Goal: Task Accomplishment & Management: Complete application form

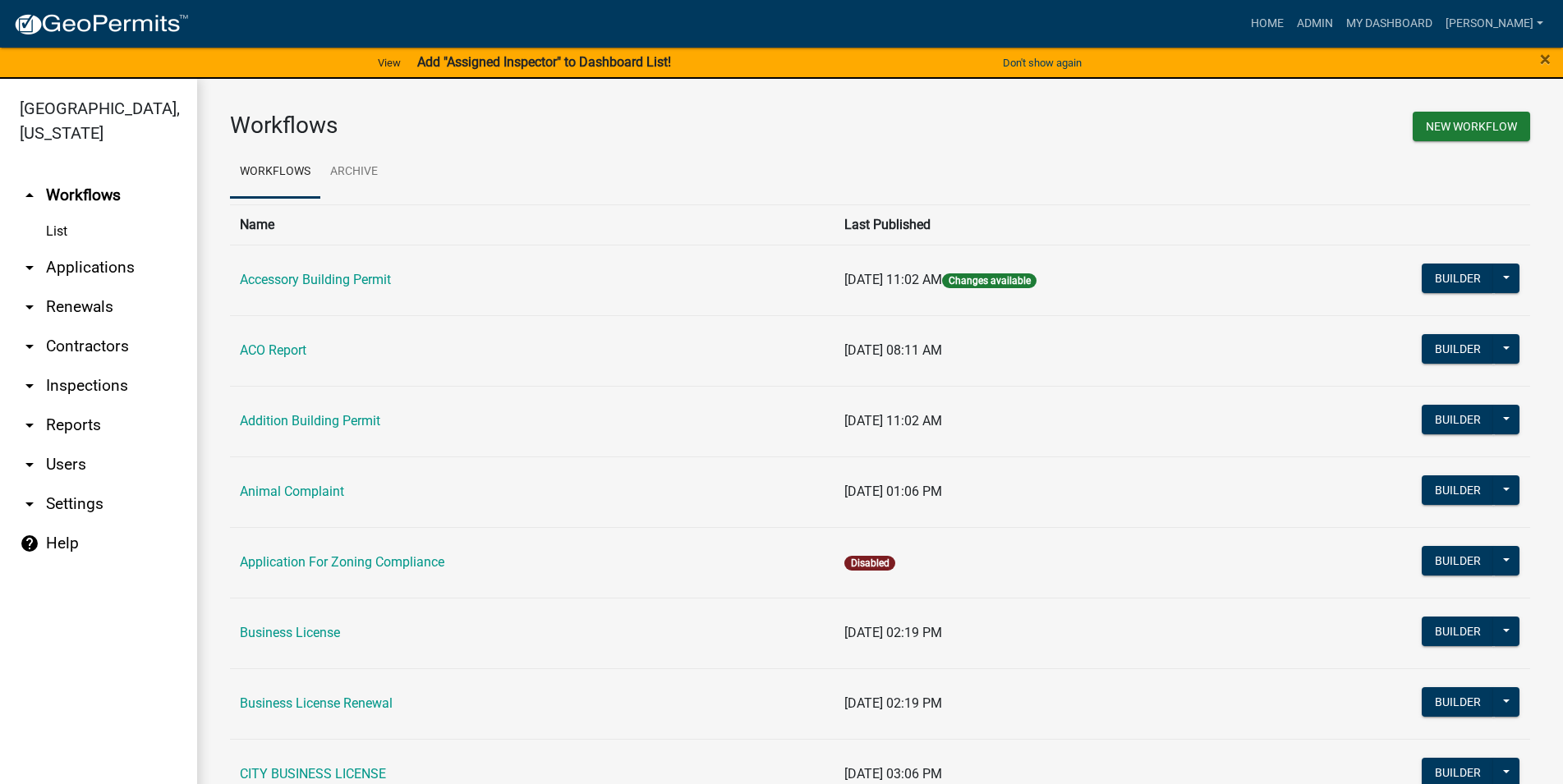
click at [98, 384] on link "arrow_drop_down Inspections" at bounding box center [98, 386] width 197 height 40
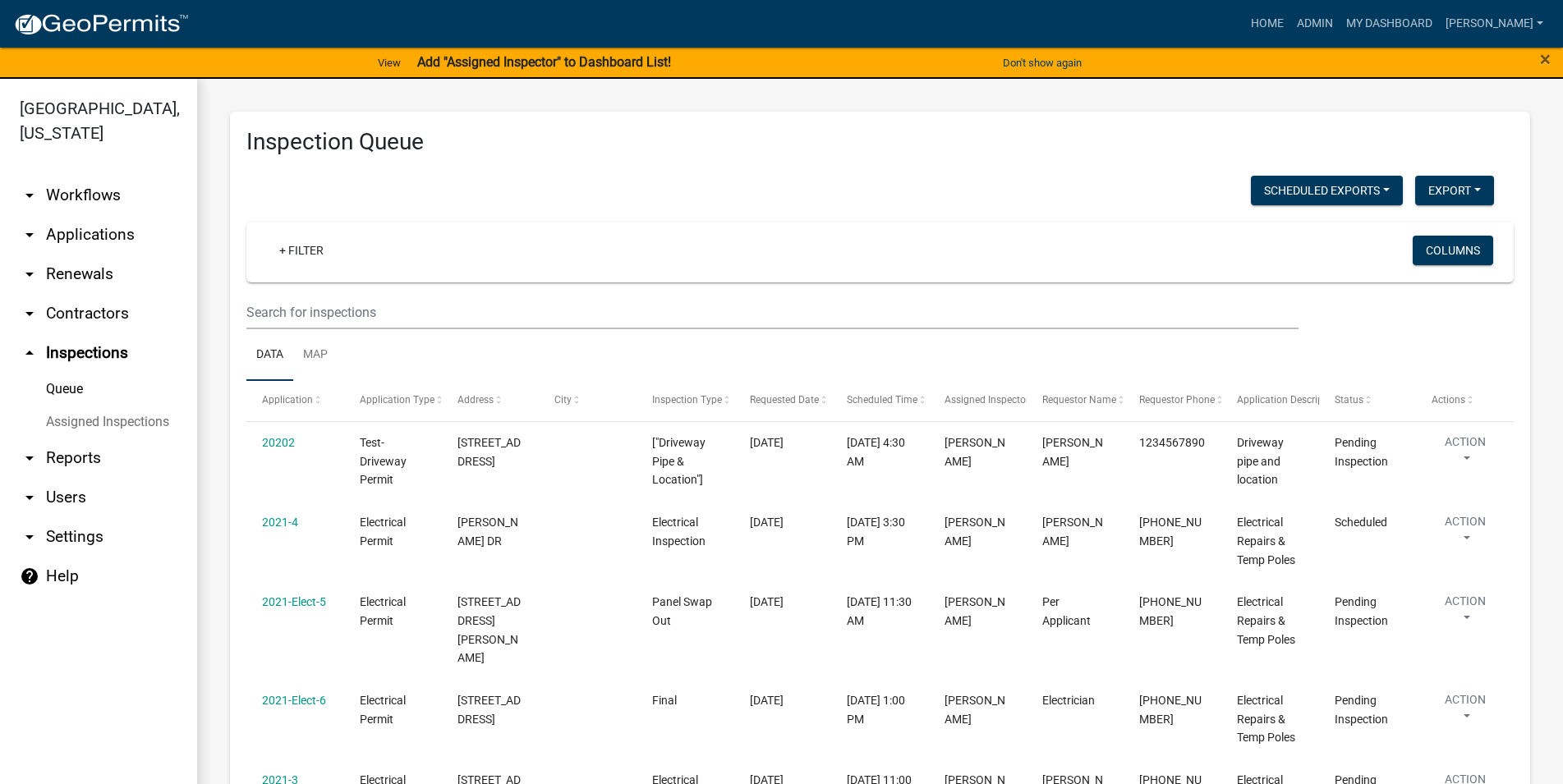
click at [88, 229] on link "arrow_drop_down Applications" at bounding box center [98, 235] width 197 height 40
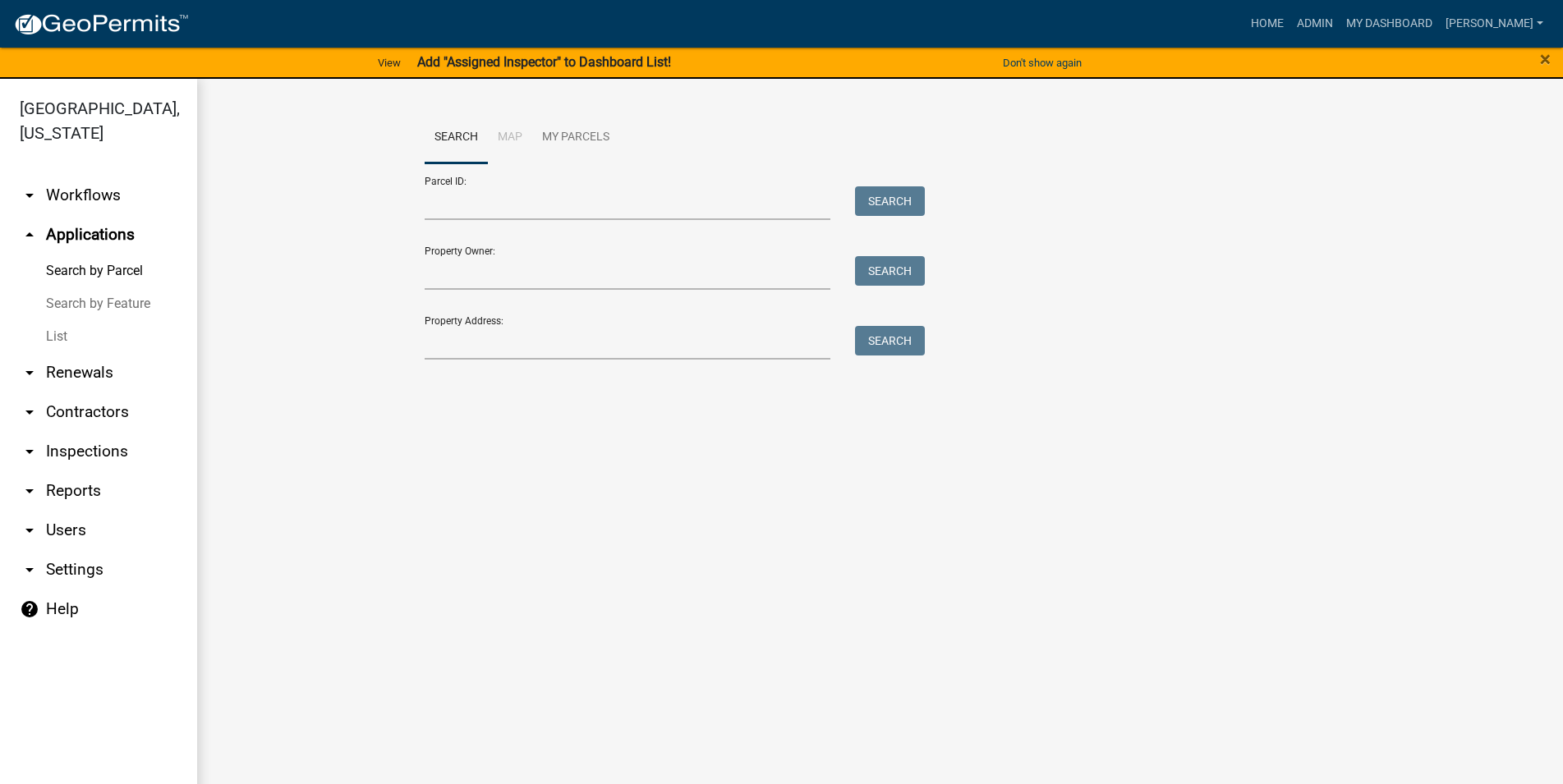
click at [56, 316] on link "Search by Feature" at bounding box center [98, 304] width 197 height 32
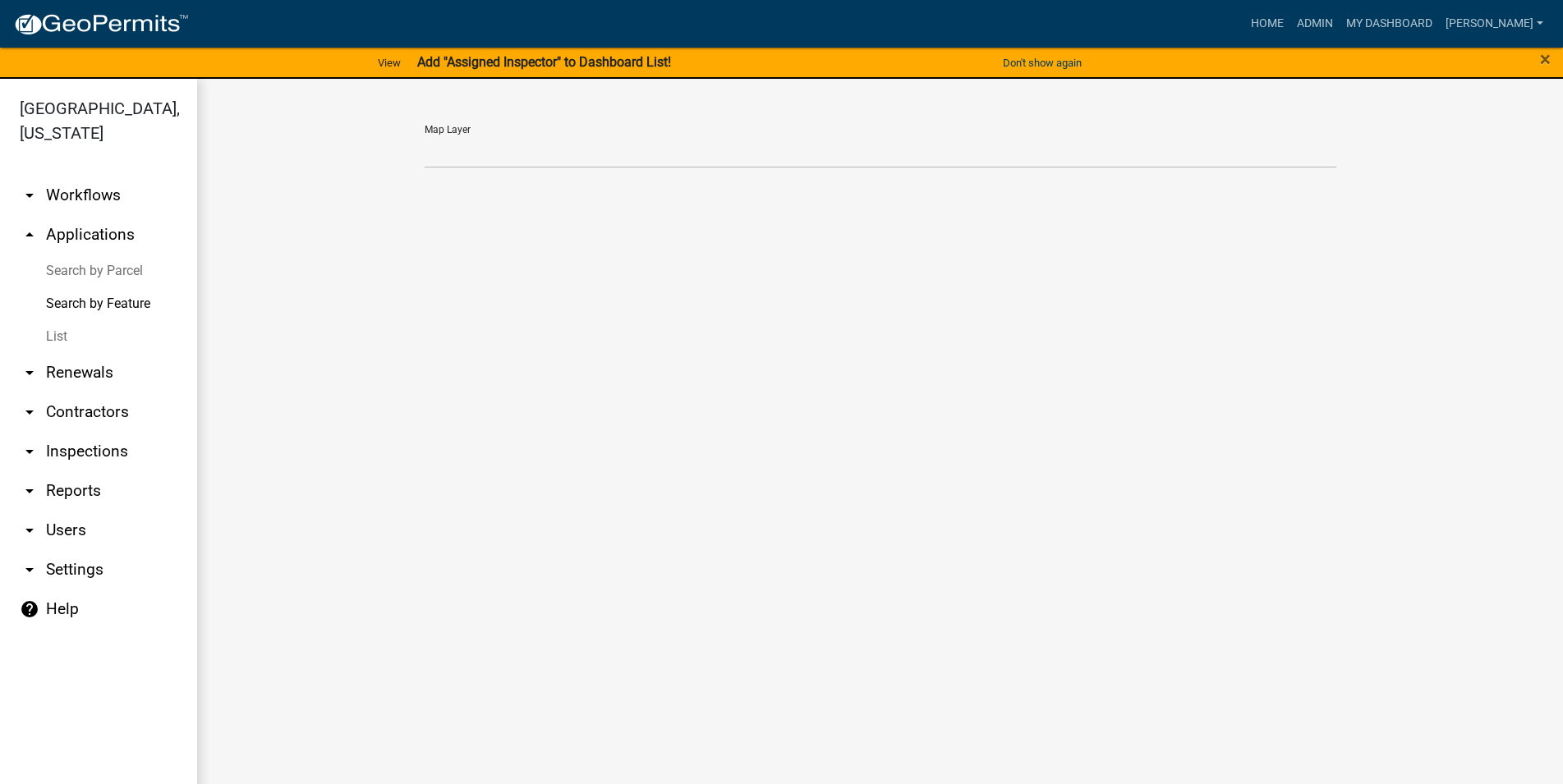
drag, startPoint x: 49, startPoint y: 327, endPoint x: 69, endPoint y: 332, distance: 20.6
click at [49, 328] on link "List" at bounding box center [98, 337] width 197 height 32
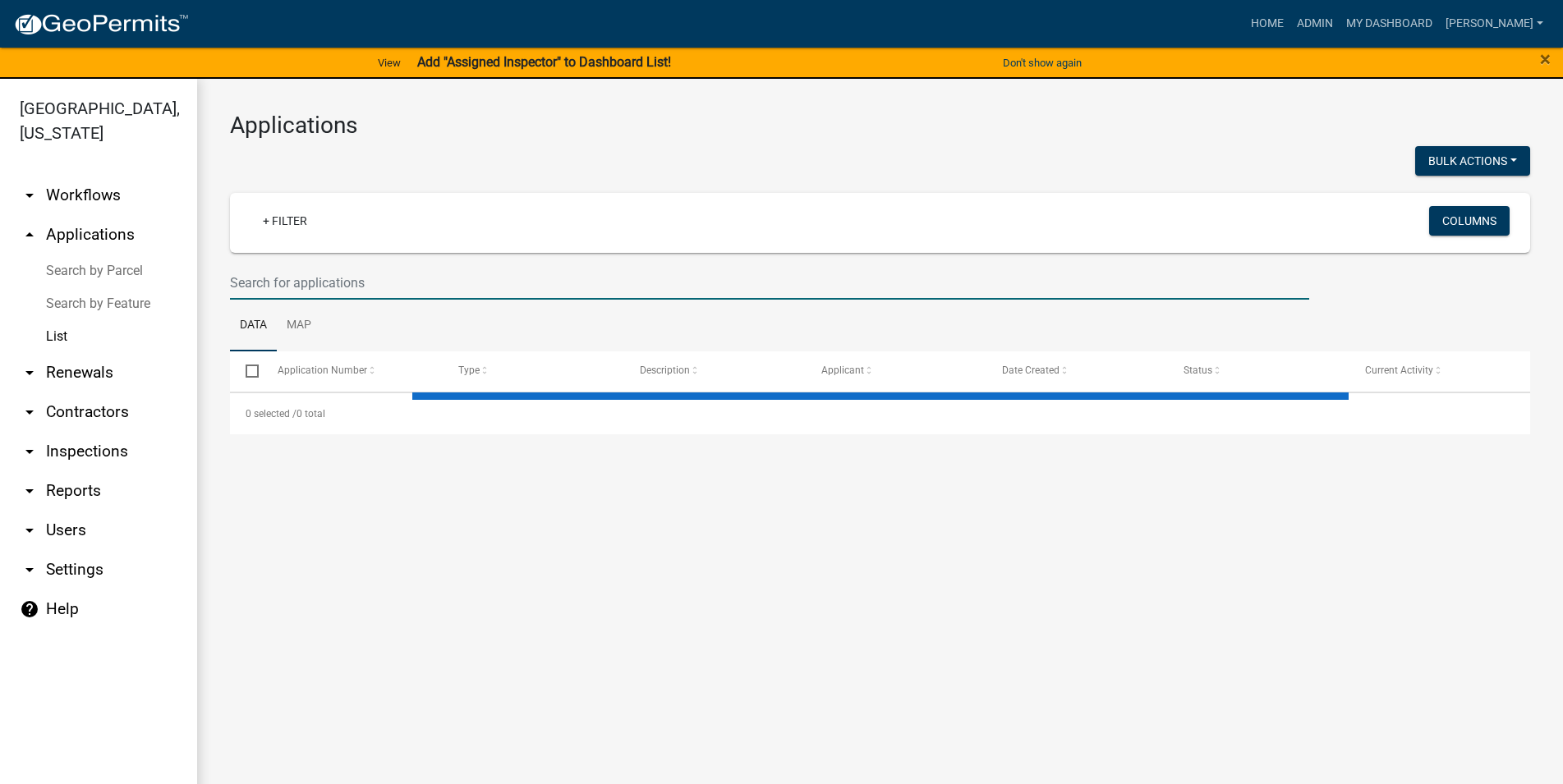
click at [358, 278] on input "text" at bounding box center [770, 282] width 1079 height 33
select select "3: 100"
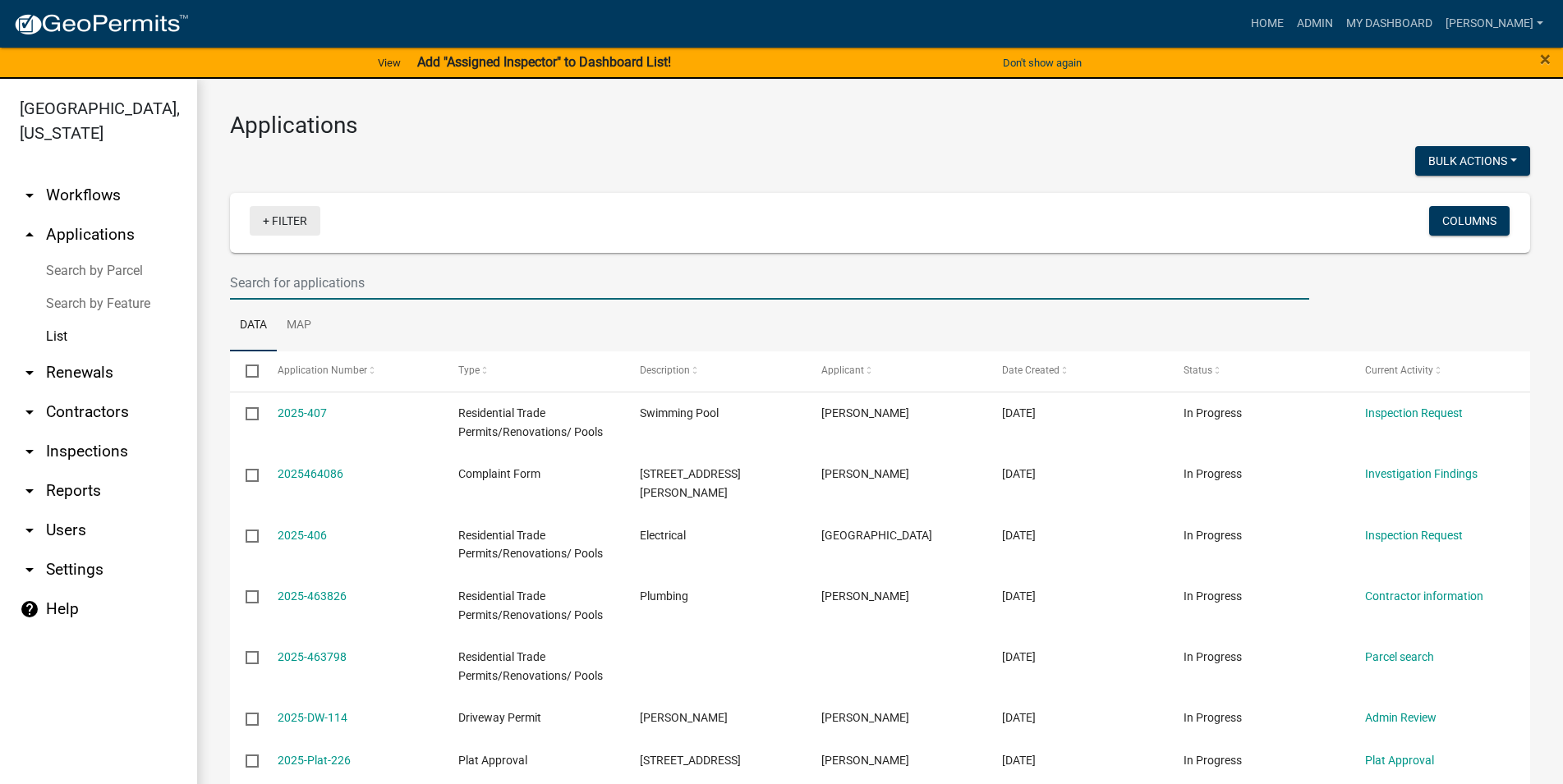
click at [274, 221] on link "+ Filter" at bounding box center [285, 220] width 70 height 30
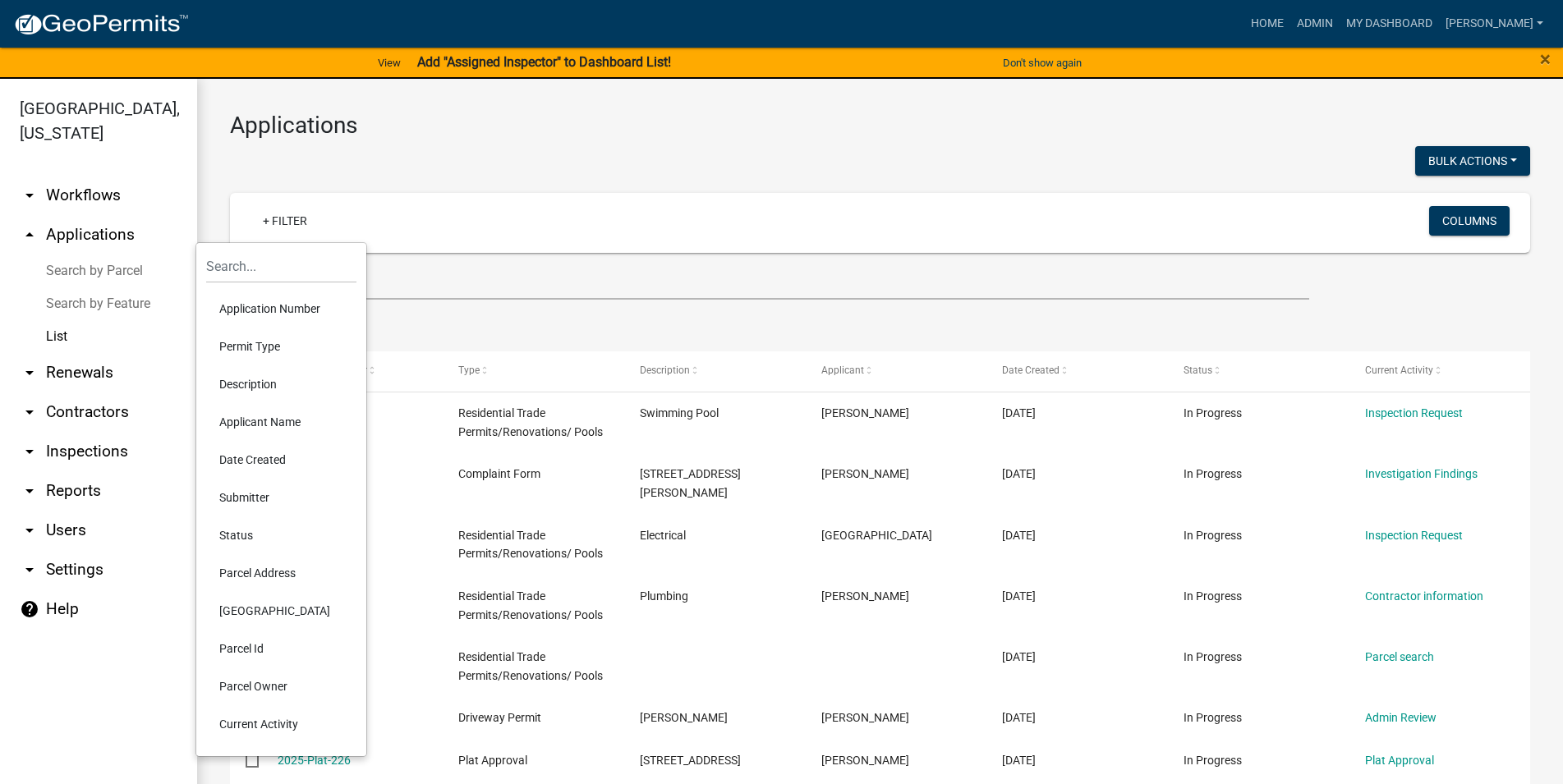
click at [246, 535] on li "Status" at bounding box center [281, 536] width 151 height 38
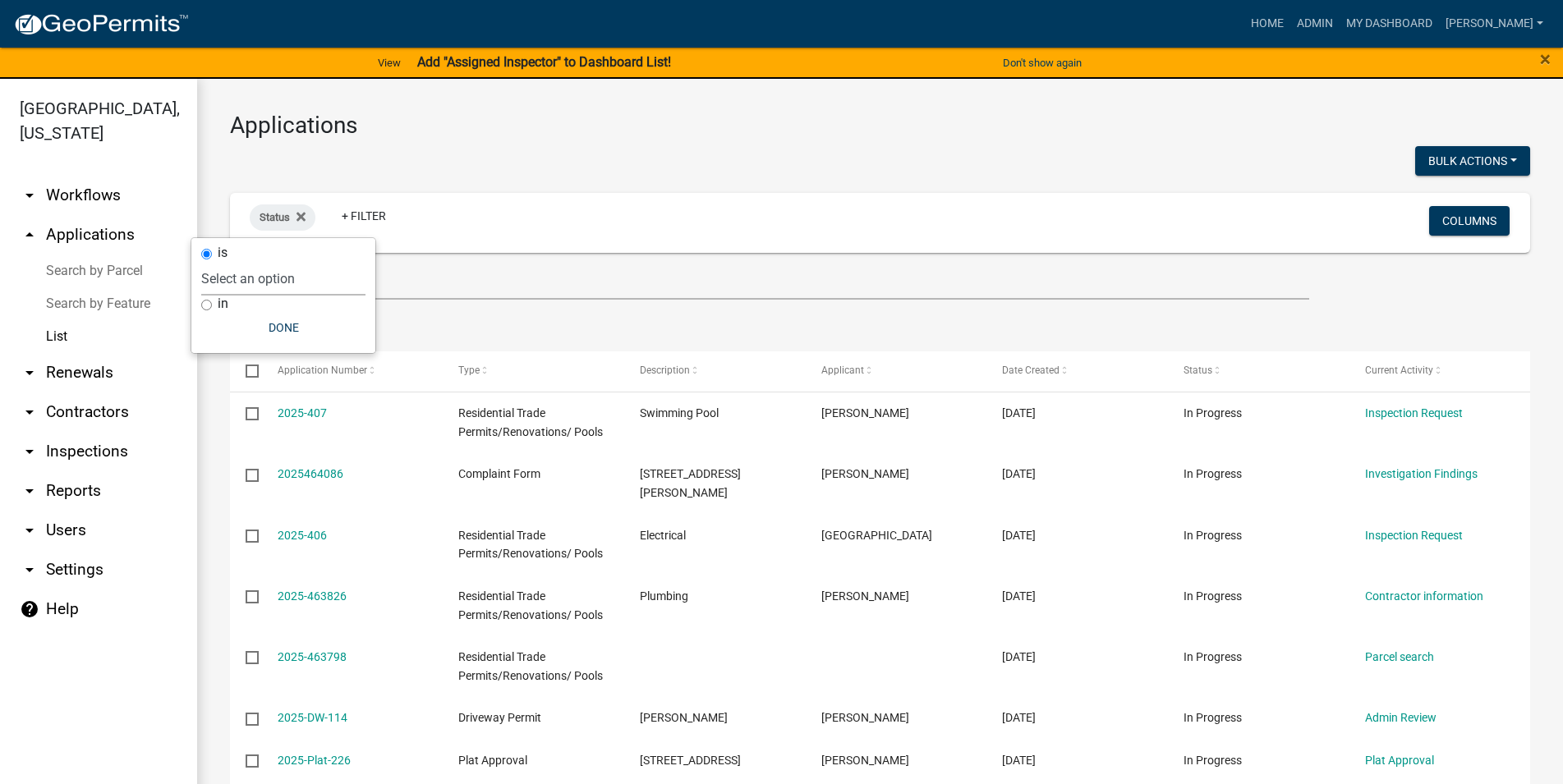
select select "1"
click option "In Progress" at bounding box center [0, 0] width 0 height 0
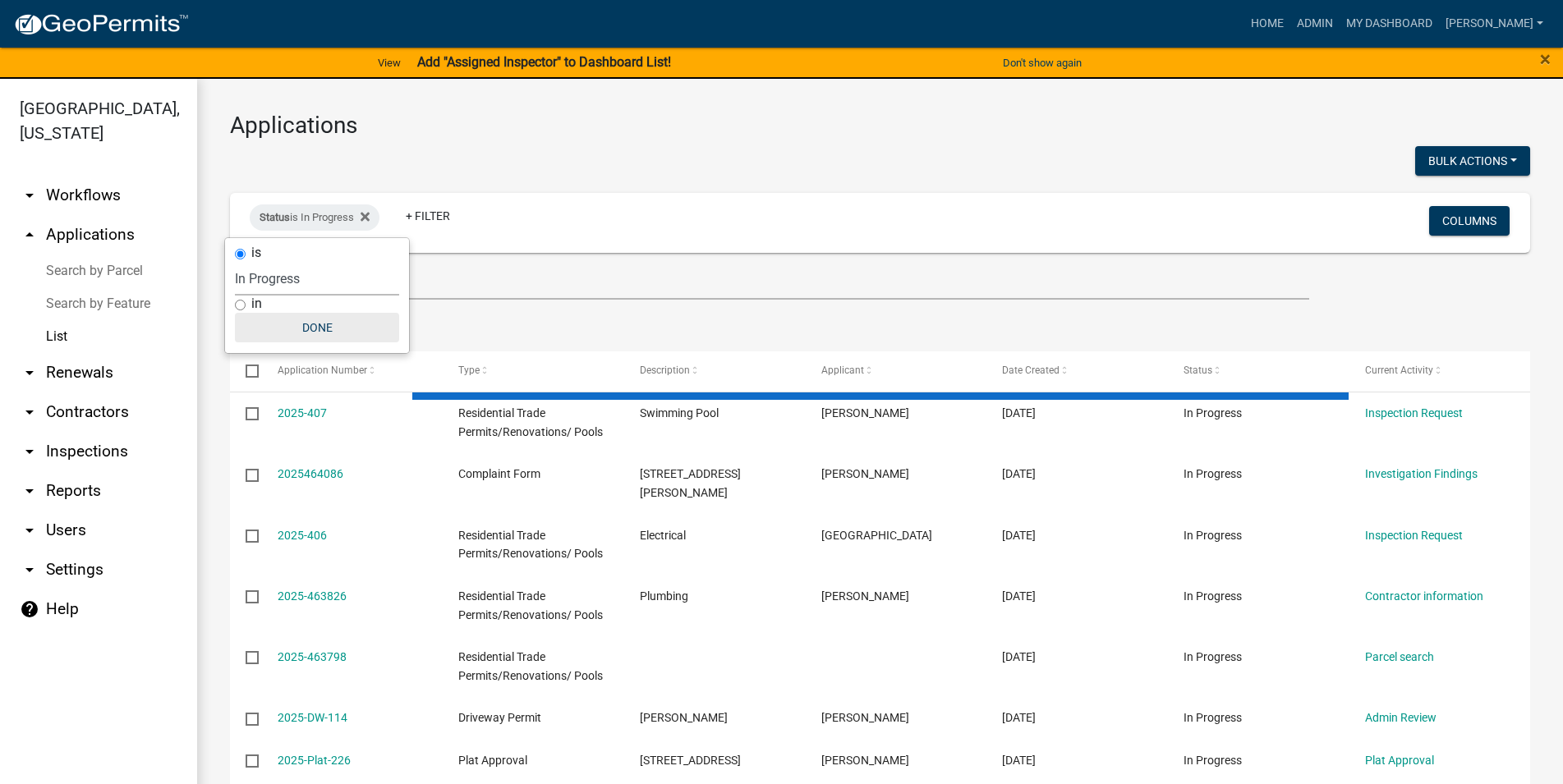
click at [308, 323] on button "Done" at bounding box center [317, 327] width 164 height 30
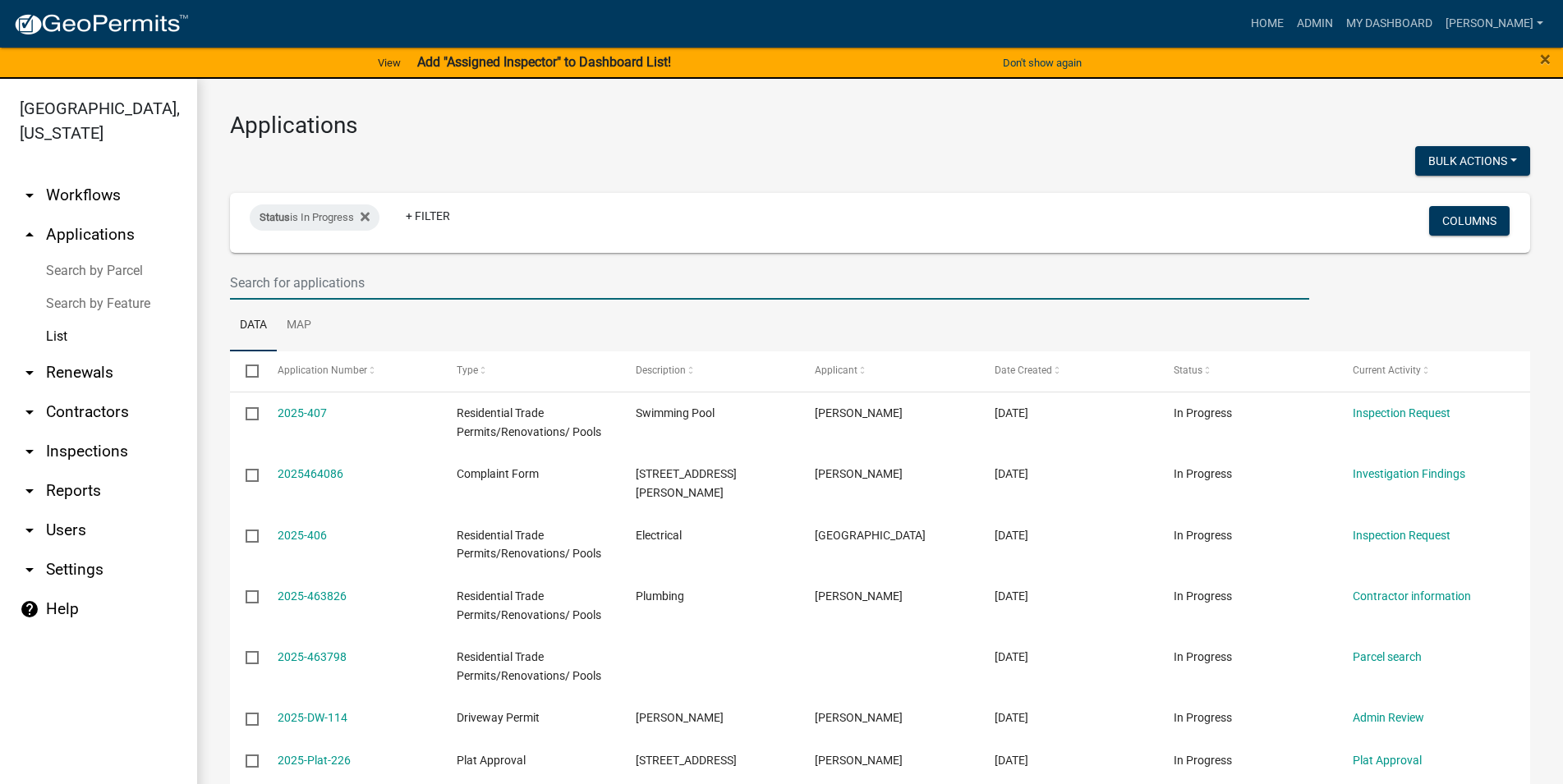
click at [315, 278] on input "text" at bounding box center [770, 282] width 1079 height 33
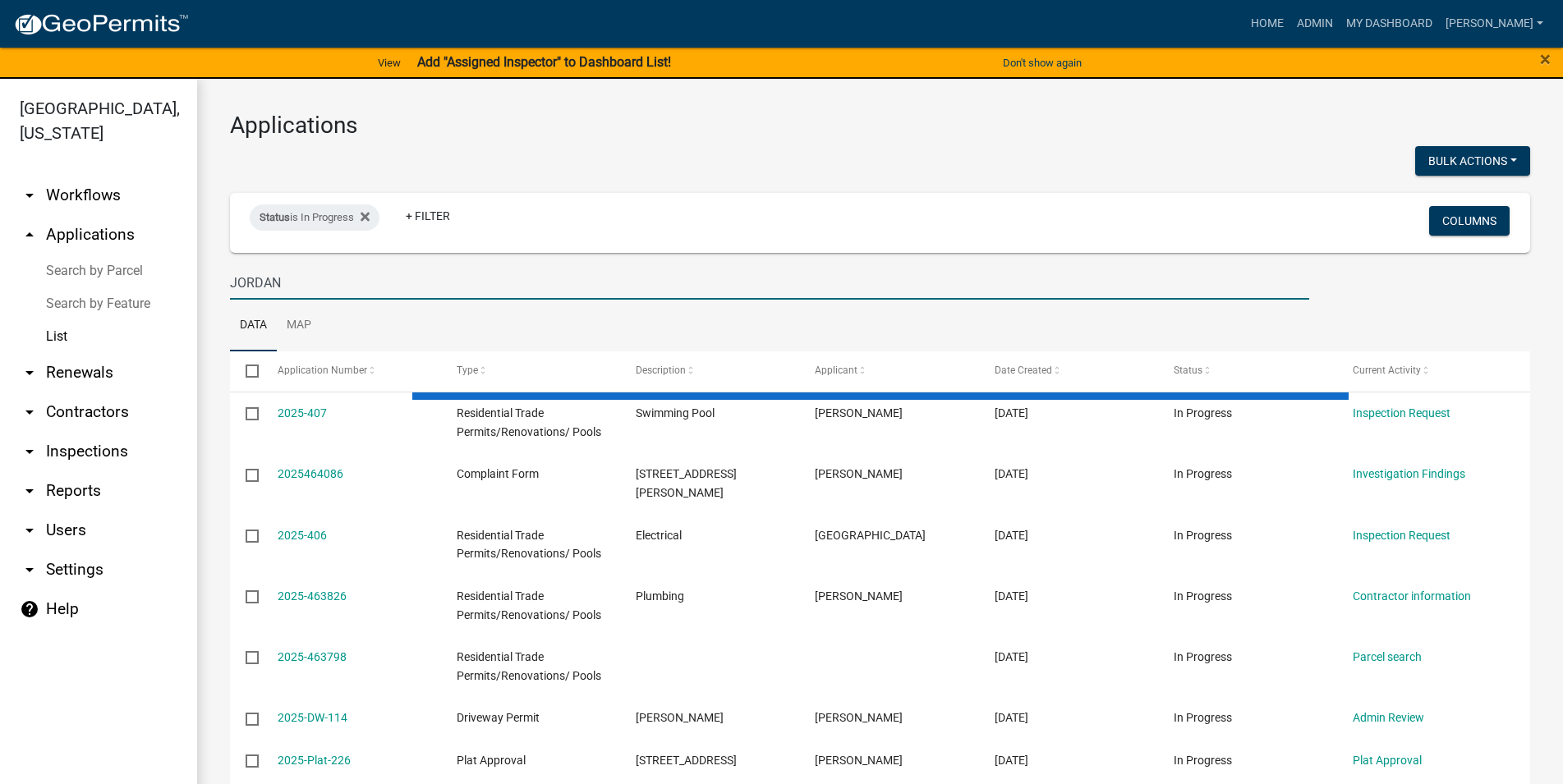
type input "JORDAN"
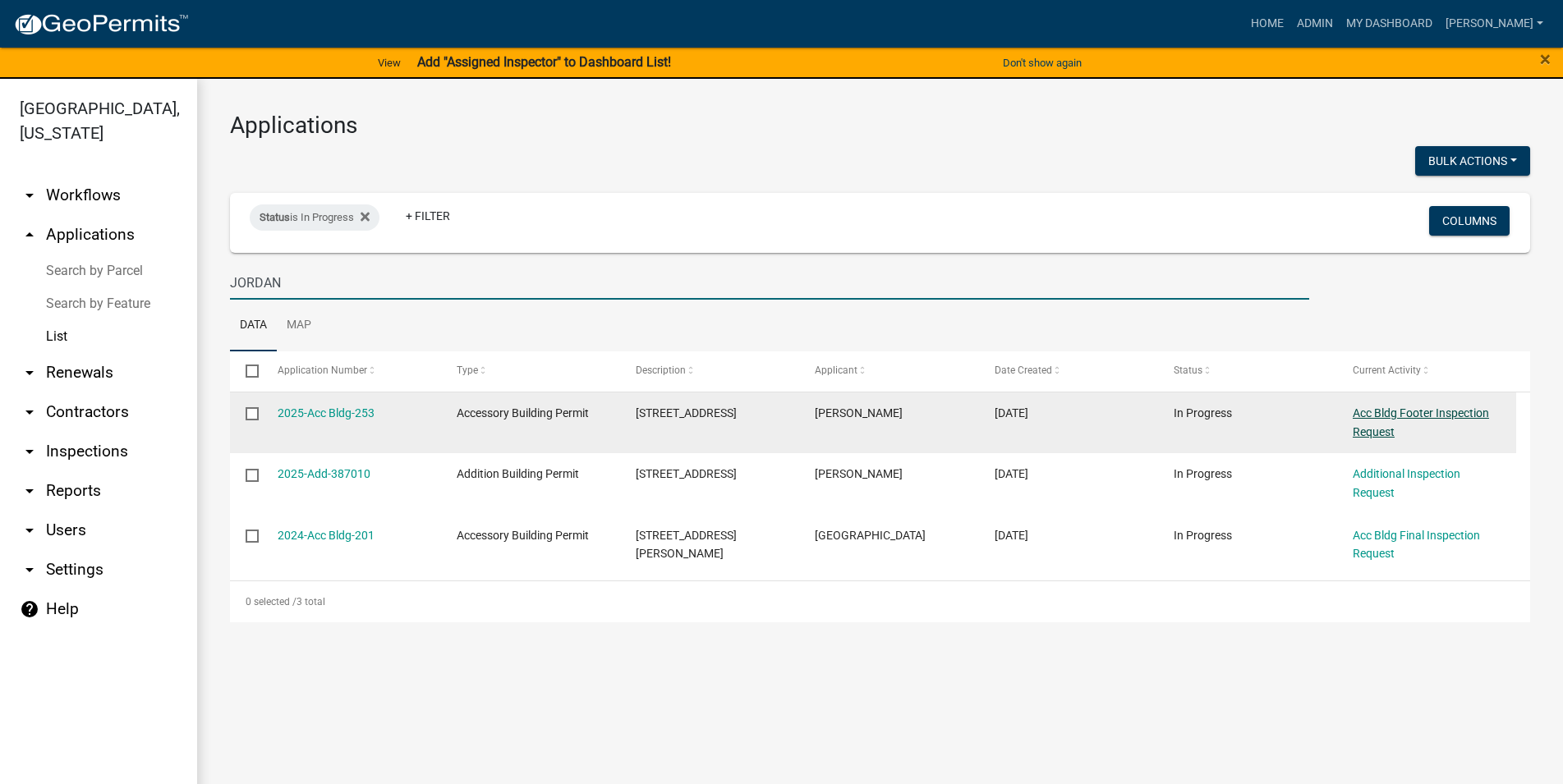
click at [1420, 411] on link "Acc Bldg Footer Inspection Request" at bounding box center [1420, 422] width 136 height 32
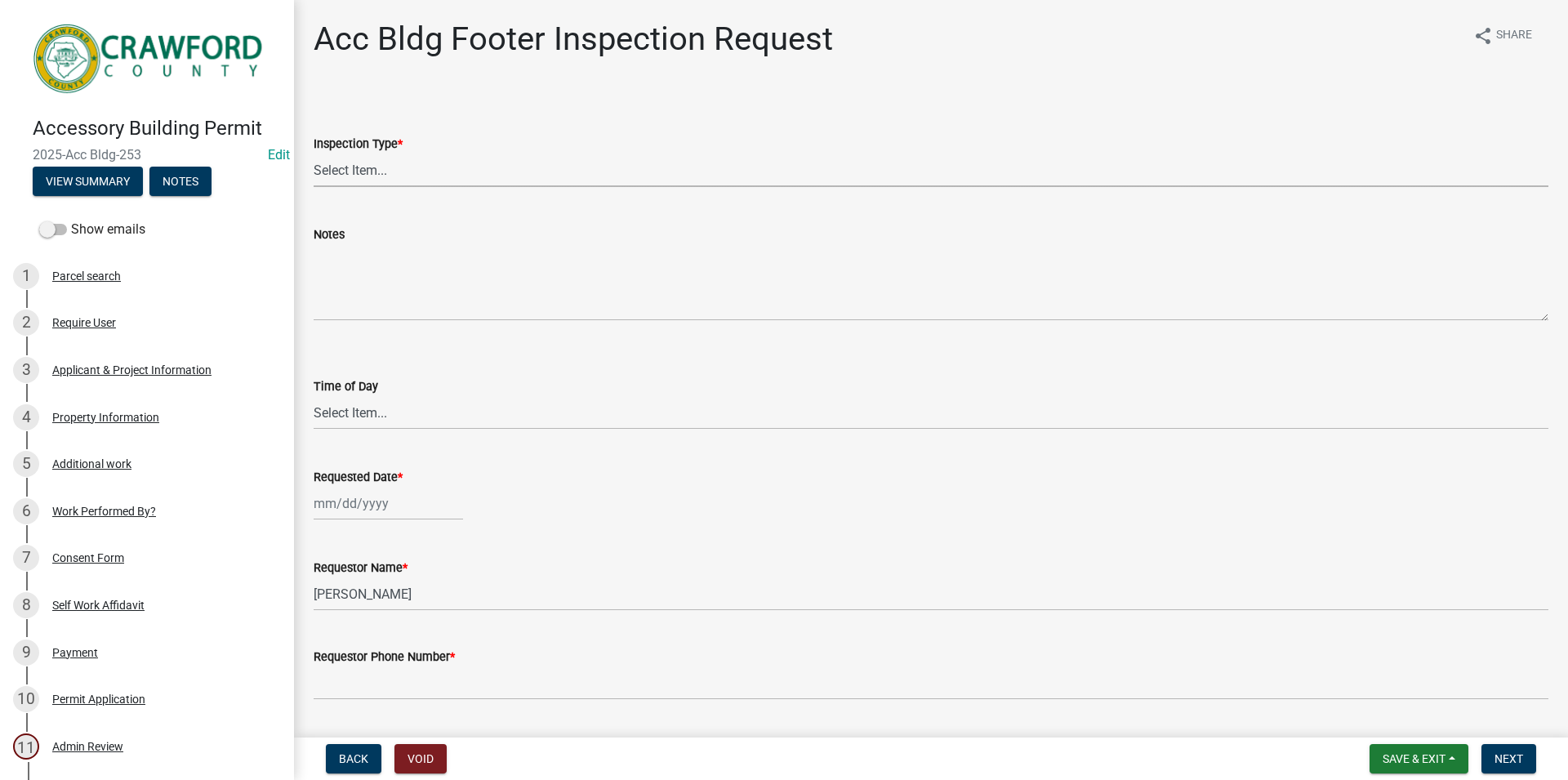
click at [314, 153] on select "Select Item... Acc Bldg Footer" at bounding box center [931, 170] width 1234 height 33
click option "Acc Bldg Footer" at bounding box center [0, 0] width 0 height 0
select select "9a691319-1aed-4377-b080-f557e98706af"
click at [314, 396] on select "Select Item... AM PM" at bounding box center [931, 412] width 1234 height 33
click option "PM" at bounding box center [0, 0] width 0 height 0
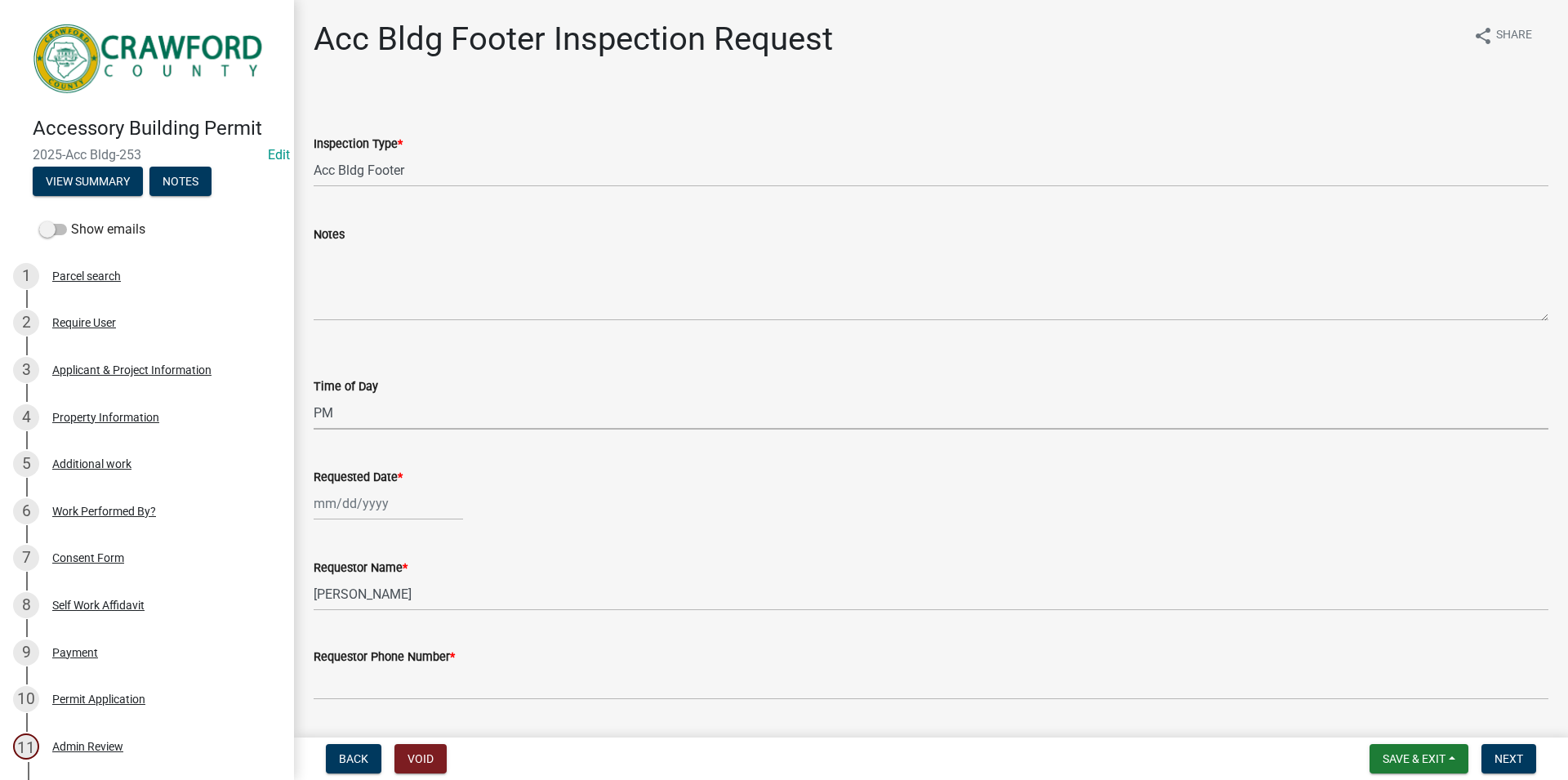
click at [314, 396] on select "Select Item... AM PM" at bounding box center [931, 412] width 1234 height 33
click option "AM" at bounding box center [0, 0] width 0 height 0
select select "604f01d9-b0d9-4f7d-a319-bd903df8b221"
click at [368, 507] on input "Requested Date *" at bounding box center [388, 503] width 150 height 33
select select "8"
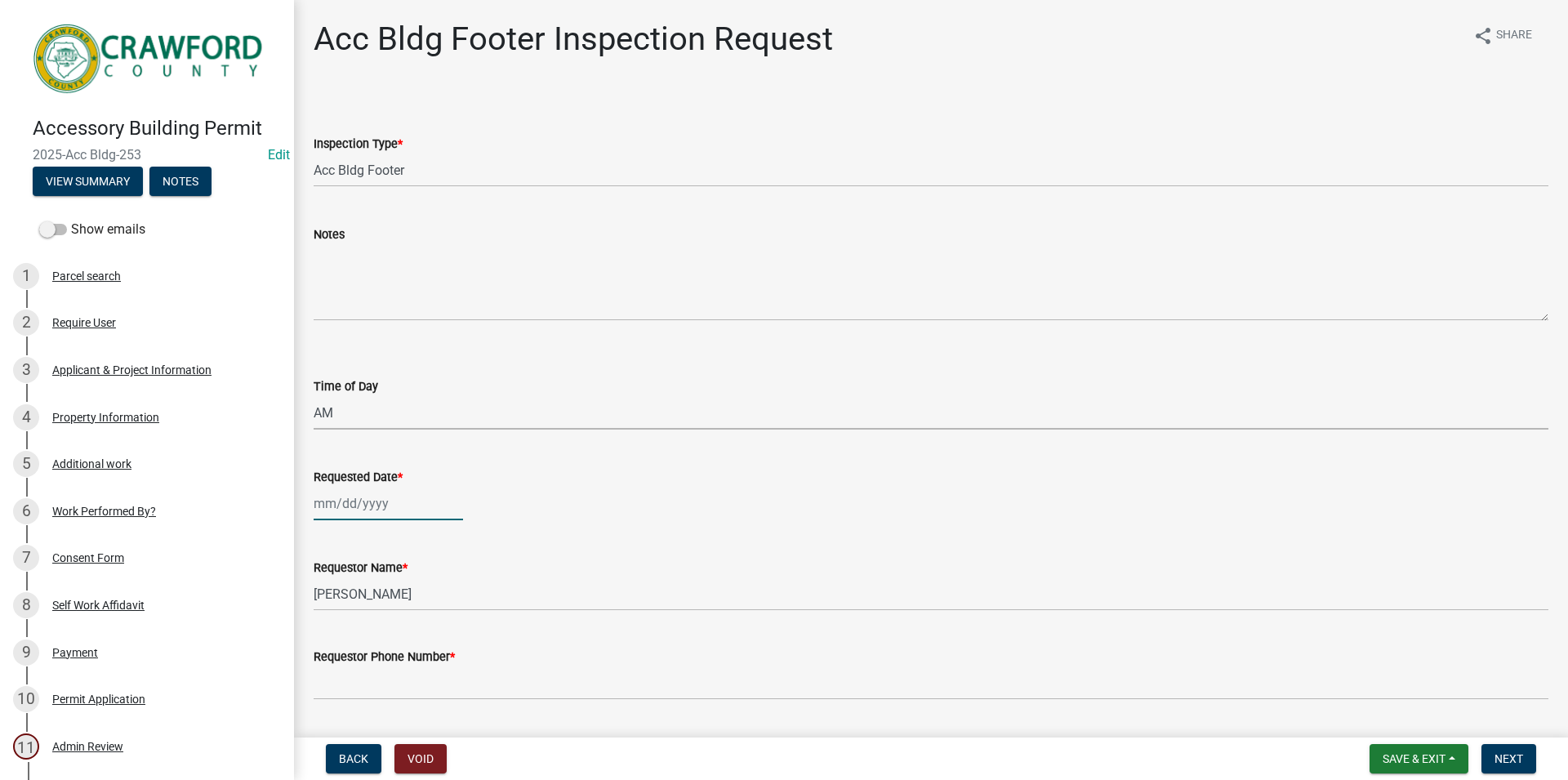
select select "2025"
click at [433, 388] on div "15" at bounding box center [434, 390] width 26 height 26
type input "[DATE]"
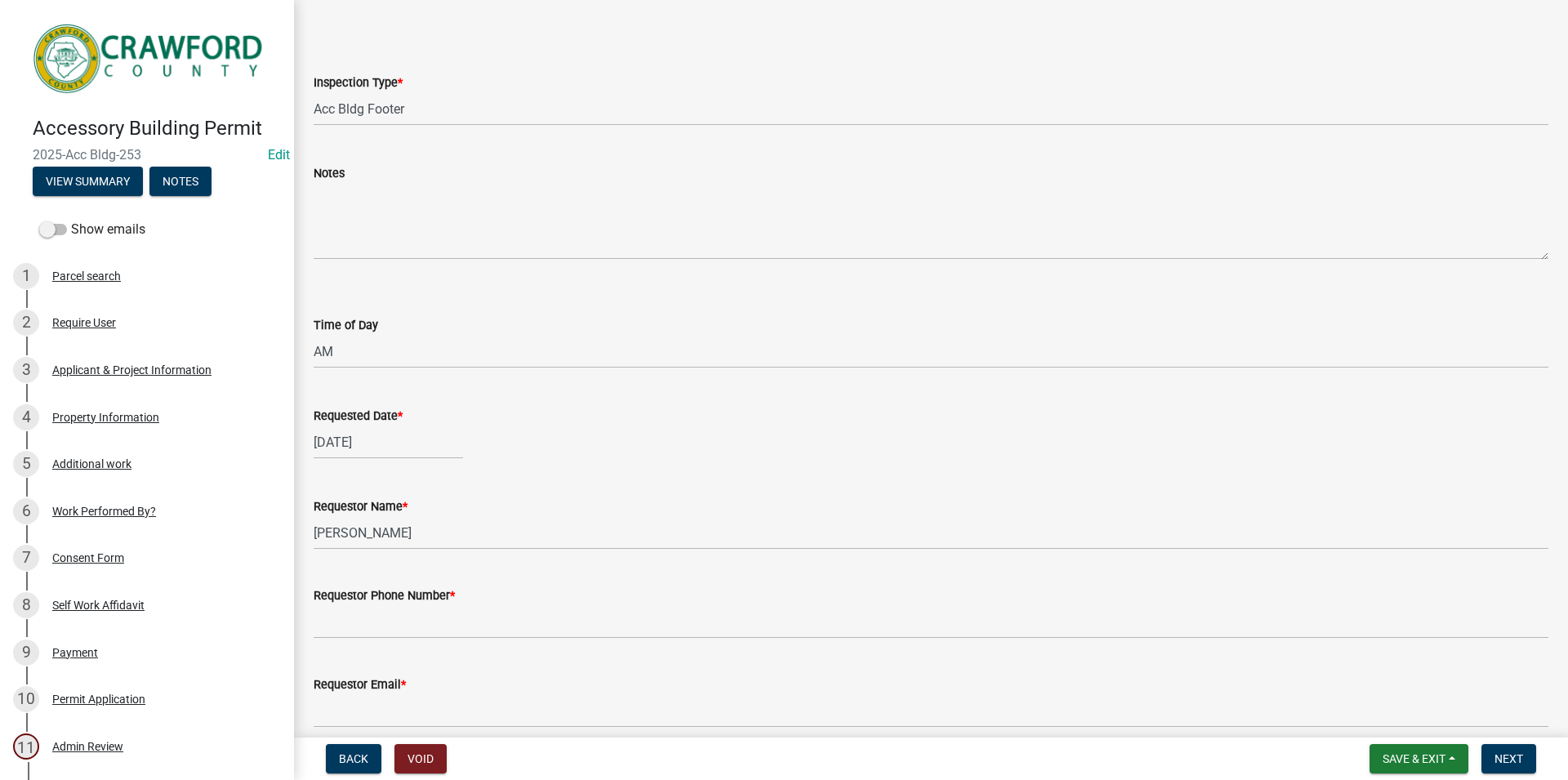
scroll to position [93, 0]
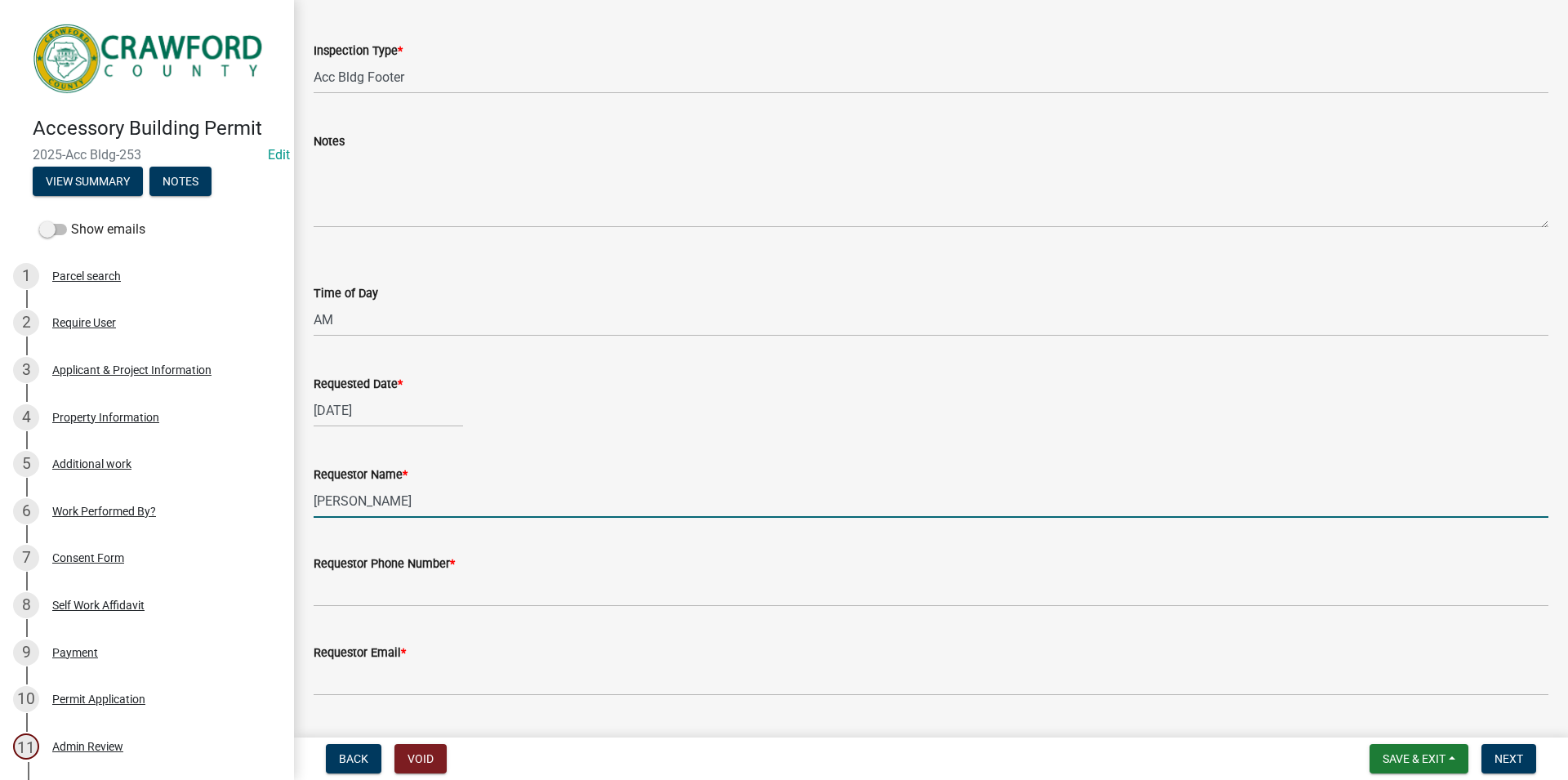
drag, startPoint x: 371, startPoint y: 495, endPoint x: 267, endPoint y: 503, distance: 104.3
click at [314, 503] on input "[PERSON_NAME]" at bounding box center [931, 501] width 1234 height 33
type input "LAYLA"
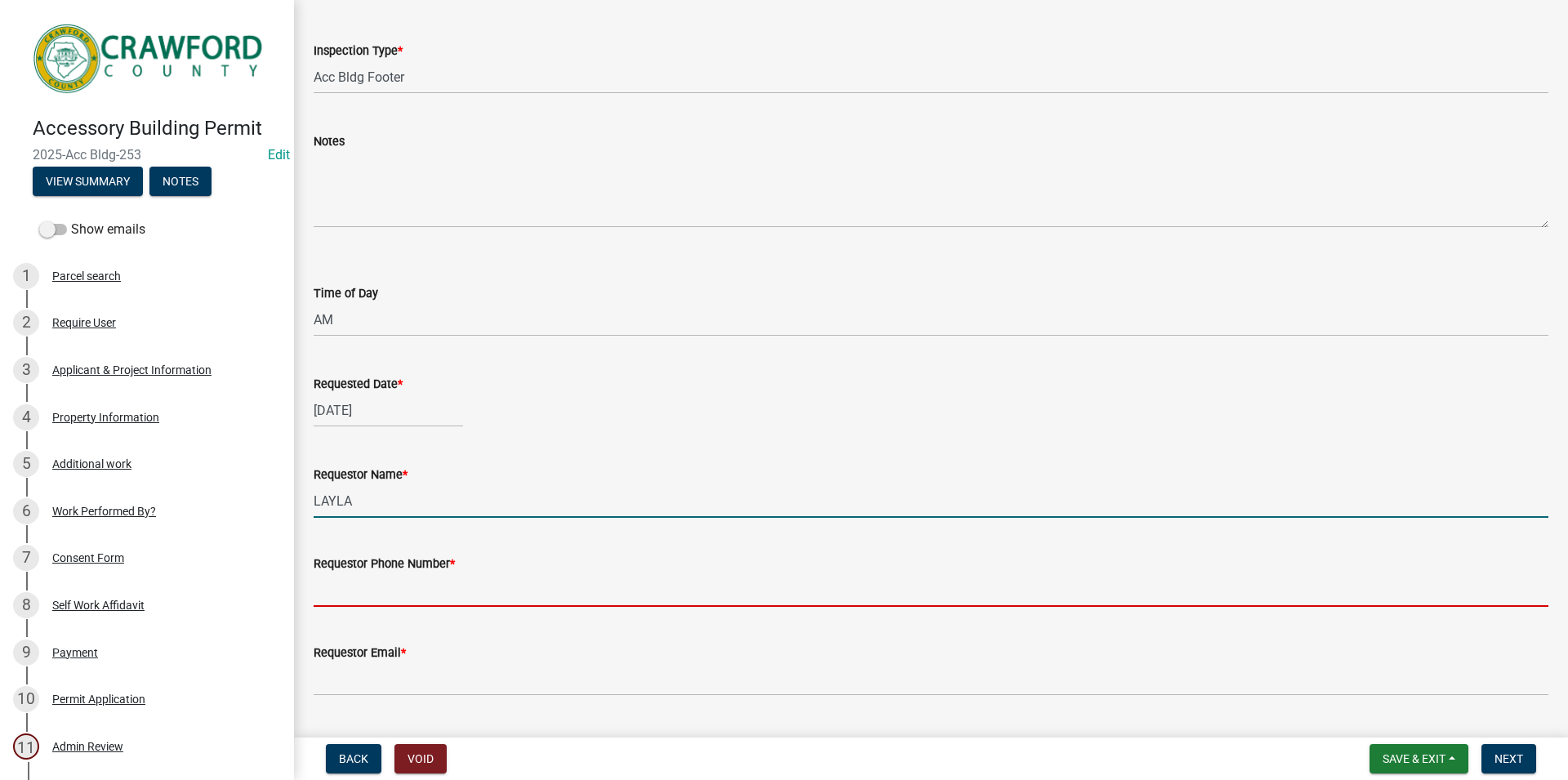
click at [387, 583] on input "Requestor Phone Number *" at bounding box center [931, 590] width 1234 height 33
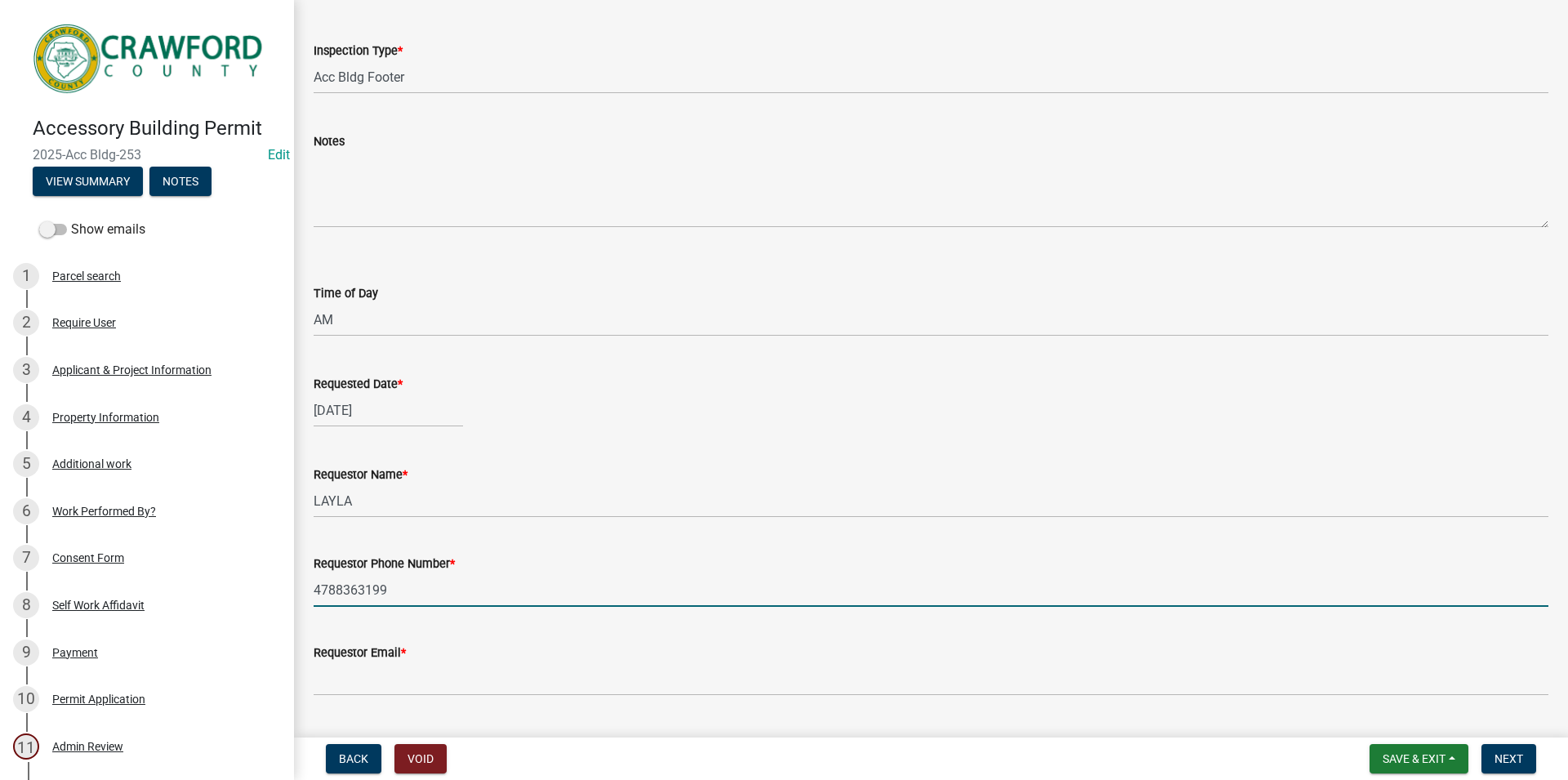
type input "4788363199"
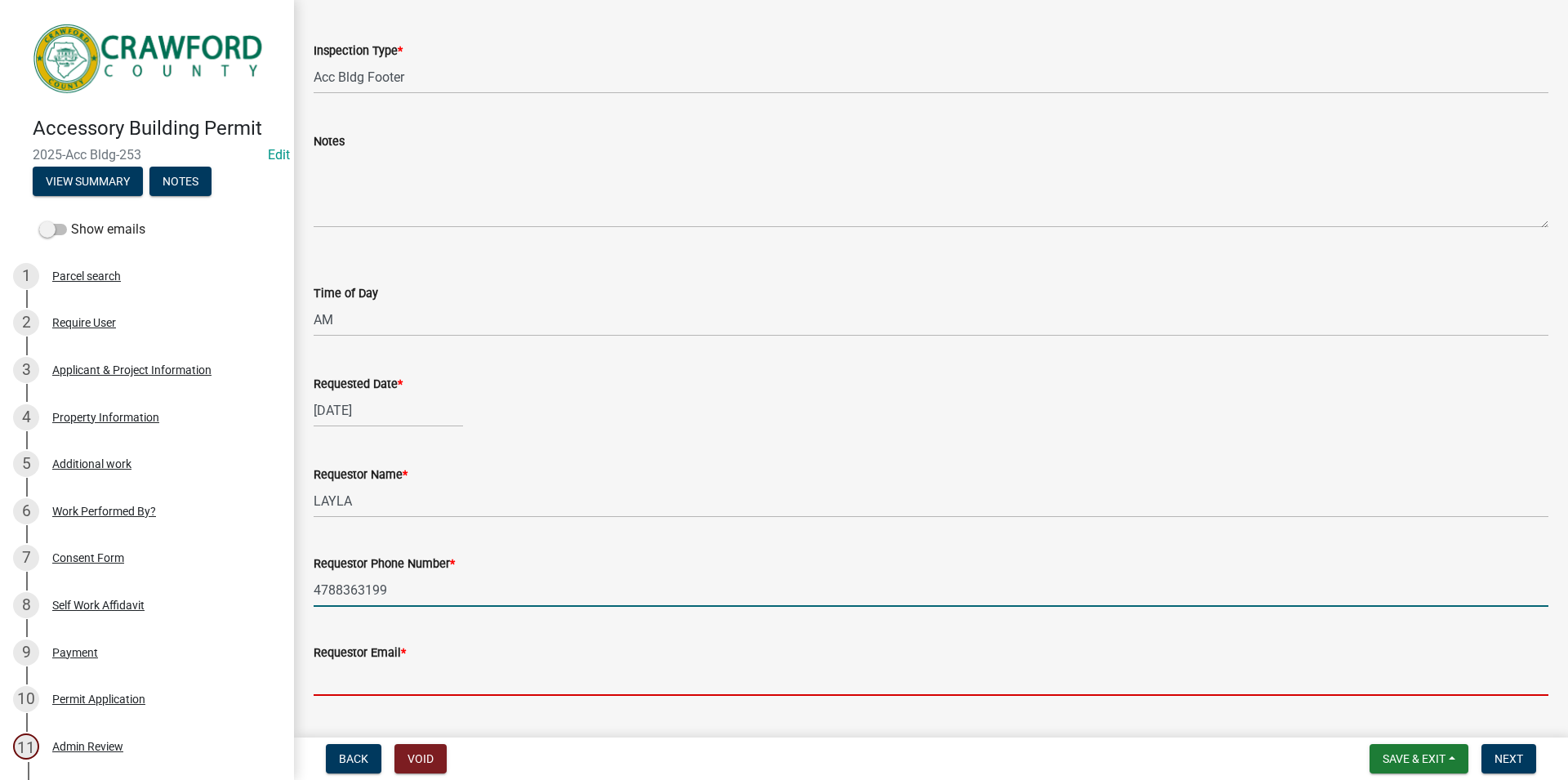
click at [438, 677] on input "Requestor Email *" at bounding box center [931, 679] width 1234 height 33
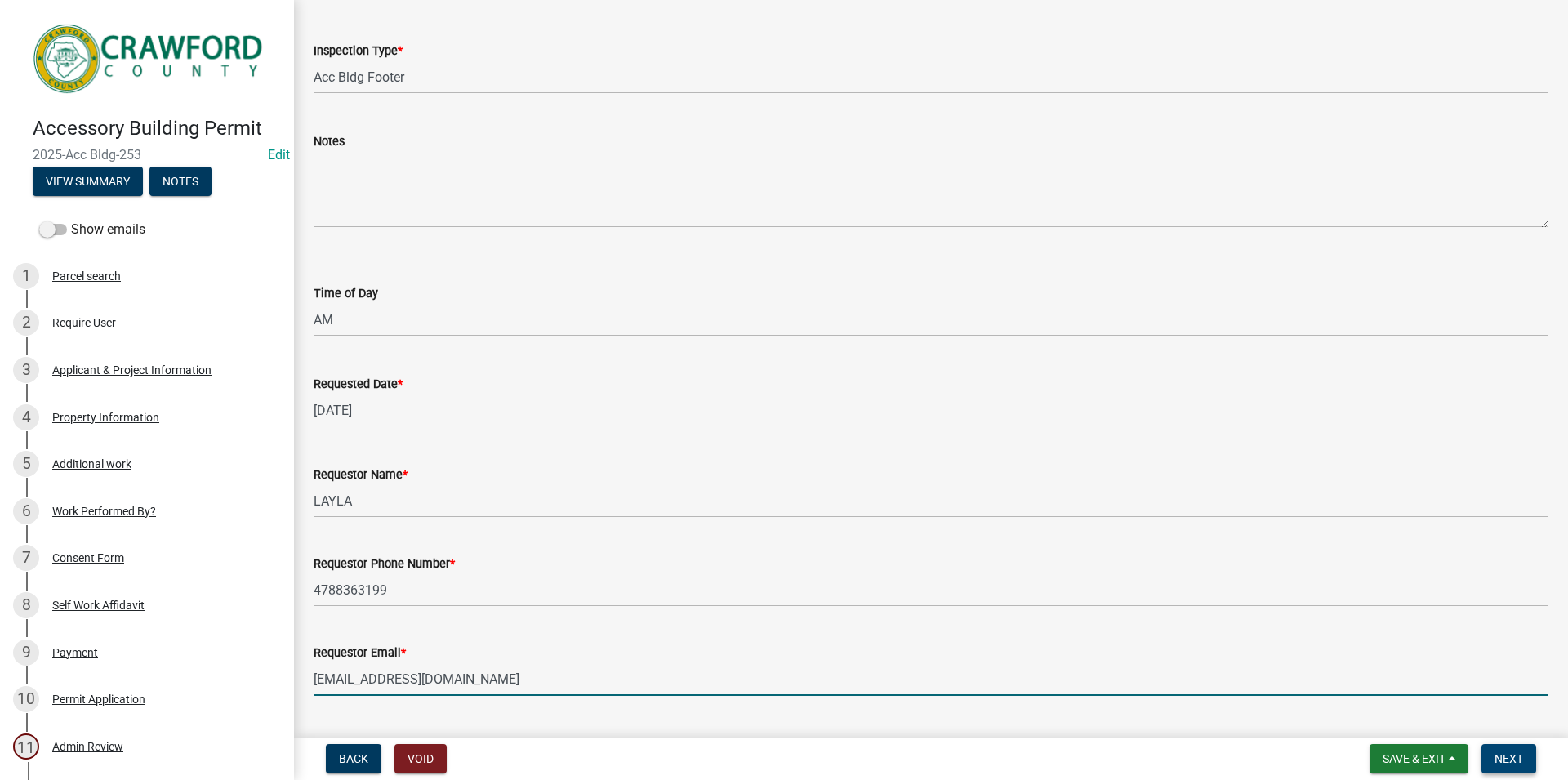
type input "[EMAIL_ADDRESS][DOMAIN_NAME]"
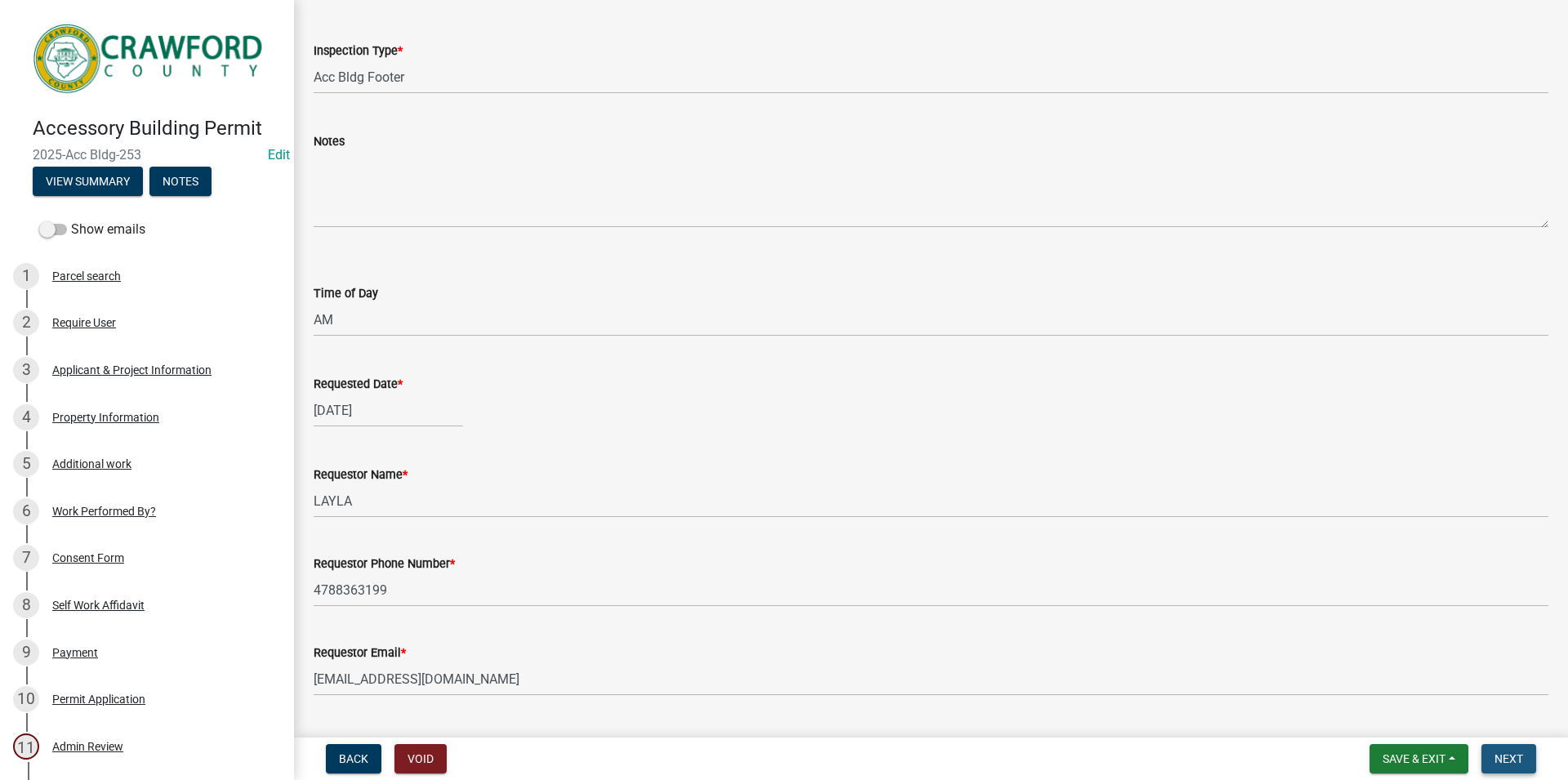
click at [1520, 766] on span "Next" at bounding box center [1509, 758] width 29 height 13
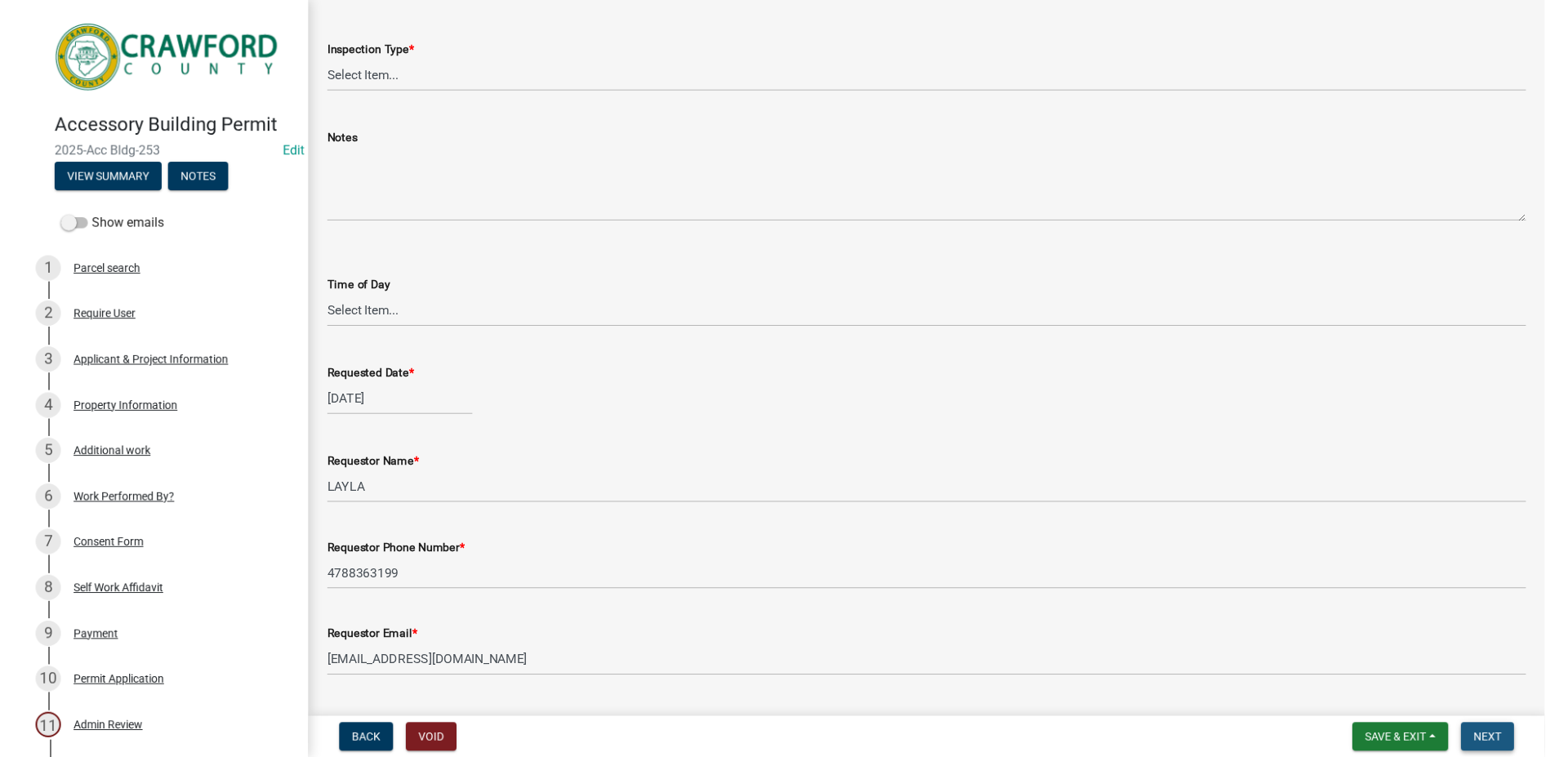
scroll to position [0, 0]
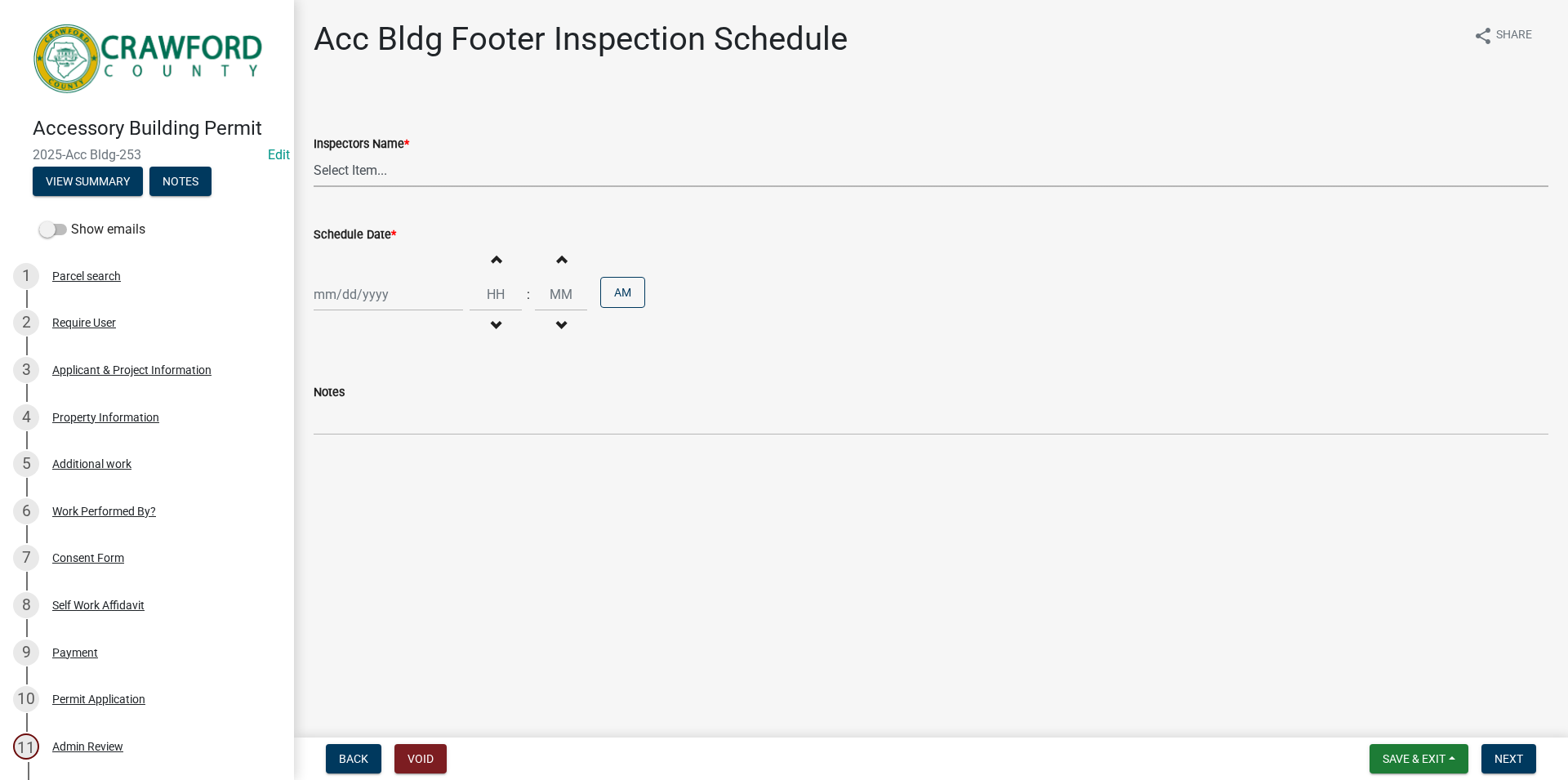
click at [314, 153] on select "Select Item... [PERSON_NAME] ([PERSON_NAME])" at bounding box center [931, 170] width 1234 height 33
select select "386c4b37-132c-45b4-be0e-b439663810e4"
click option "[PERSON_NAME] ([PERSON_NAME])" at bounding box center [0, 0] width 0 height 0
click at [373, 272] on div "Increment hours Decrement hours : Increment minutes Decrement minutes AM" at bounding box center [931, 294] width 1234 height 101
click at [378, 294] on input "Schedule Date *" at bounding box center [388, 294] width 150 height 33
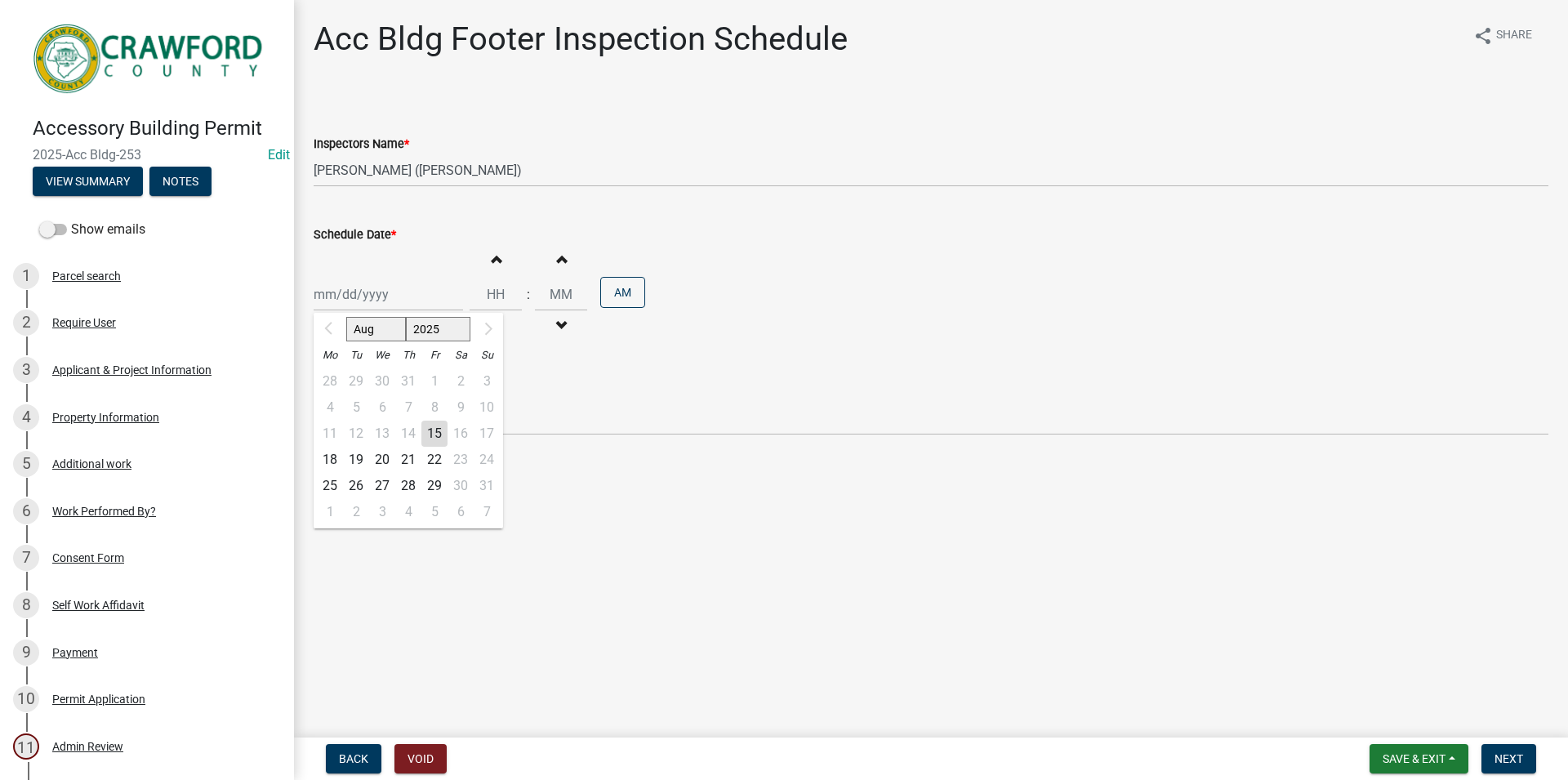
click at [440, 440] on div "15" at bounding box center [434, 434] width 26 height 26
type input "[DATE]"
click at [488, 257] on button "Increment hours" at bounding box center [495, 259] width 34 height 30
type input "01"
type input "00"
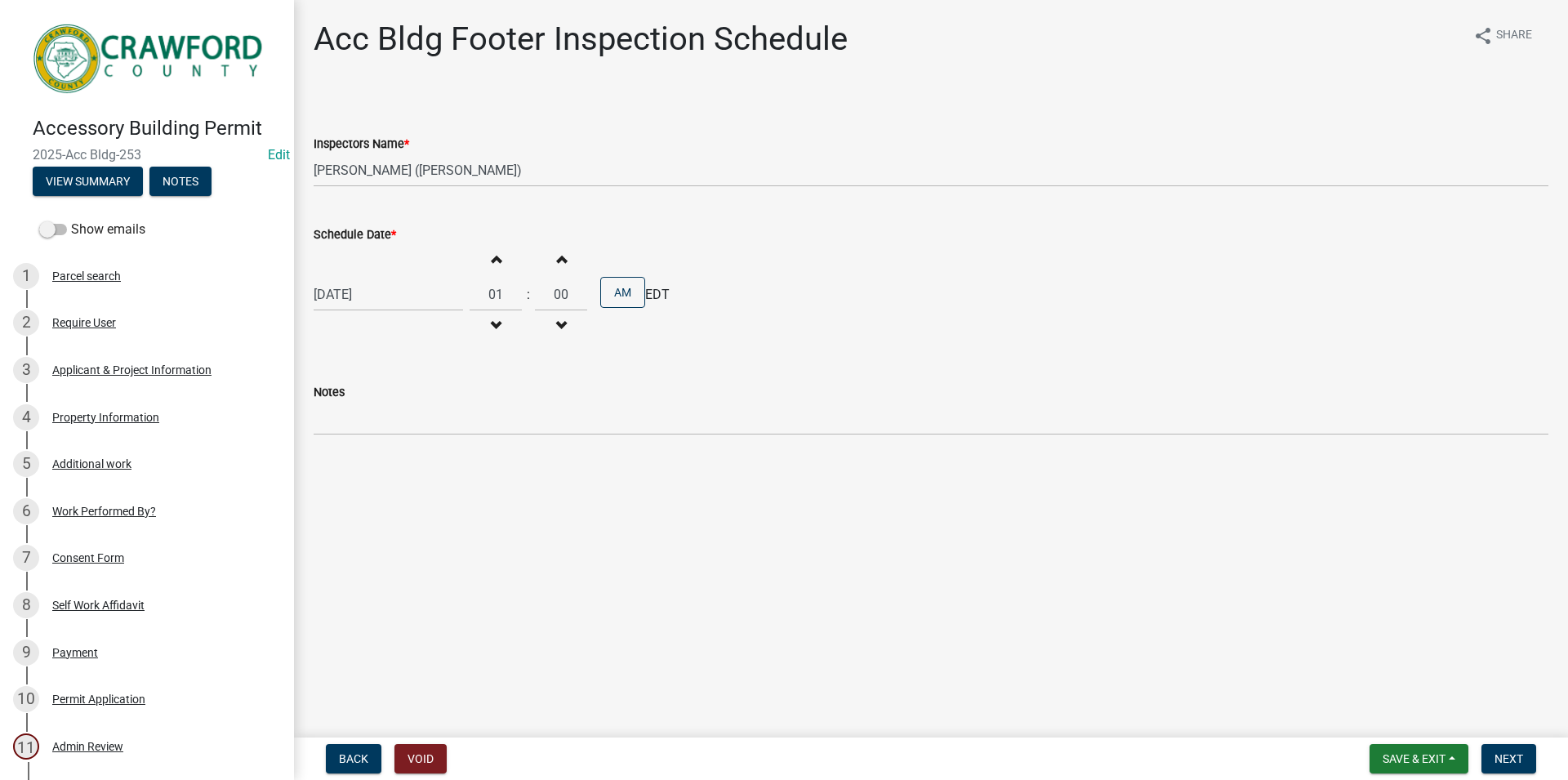
click at [511, 259] on button "Increment hours" at bounding box center [495, 259] width 34 height 30
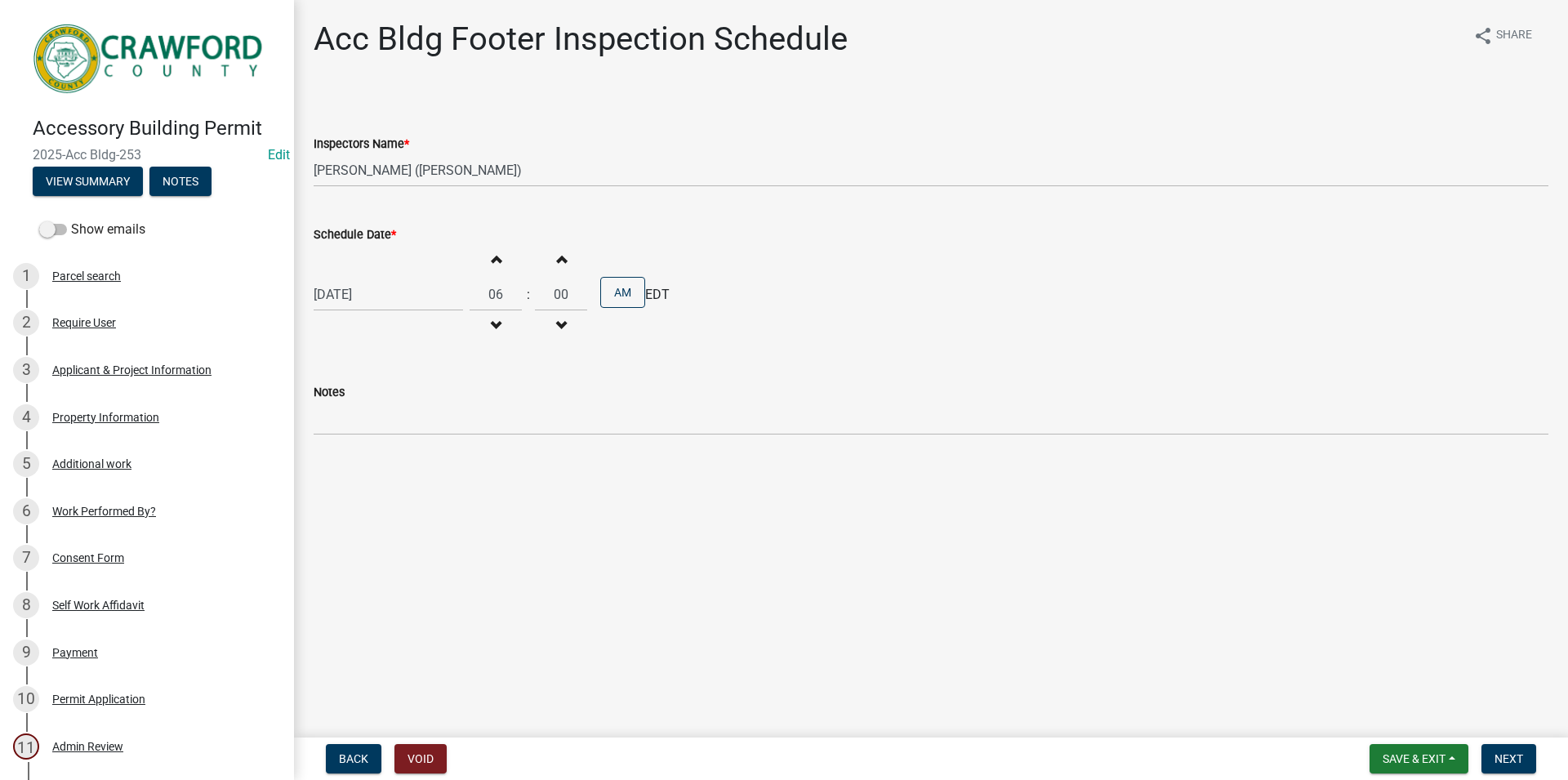
click at [511, 259] on button "Increment hours" at bounding box center [495, 259] width 34 height 30
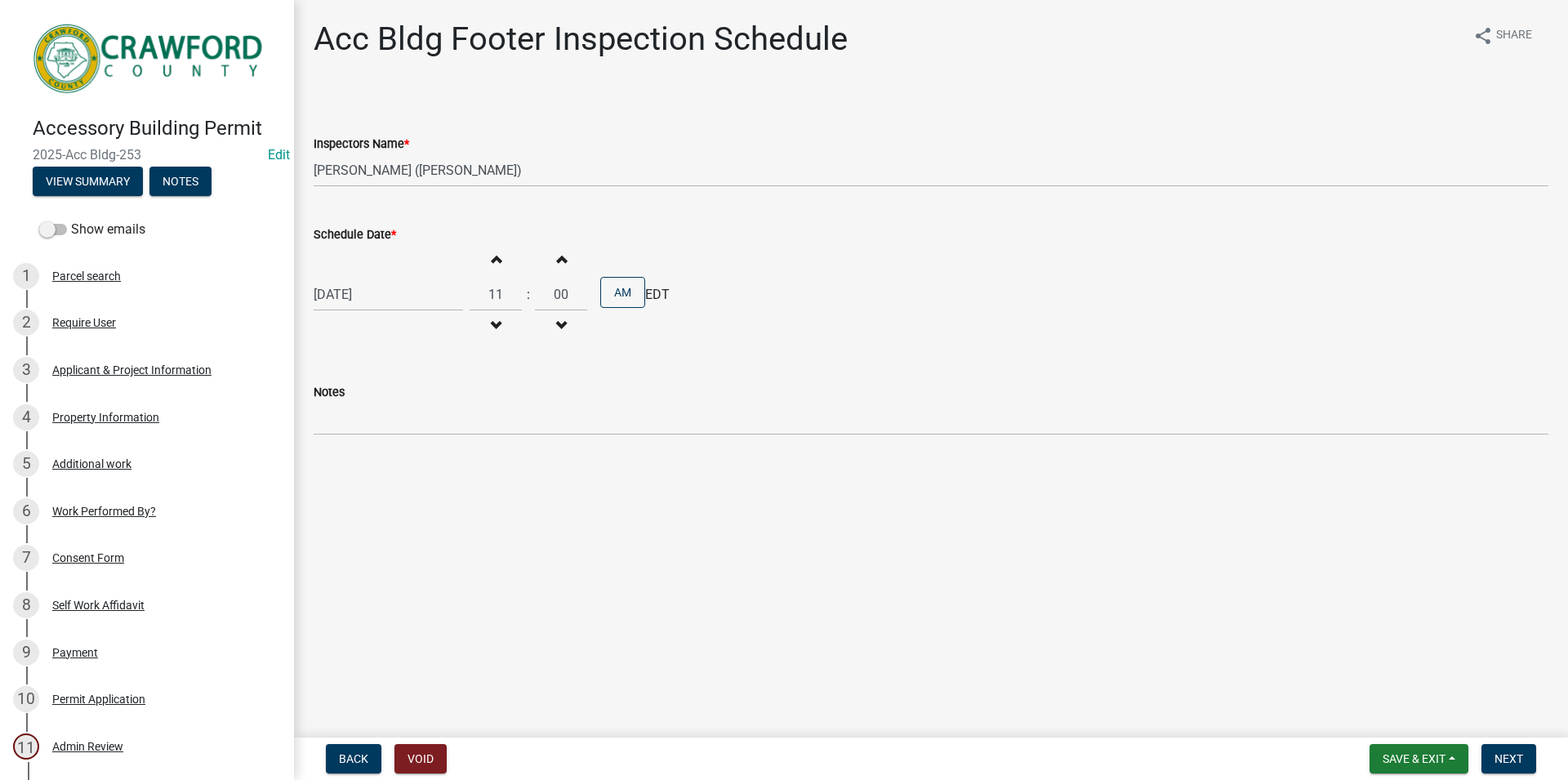
click at [513, 320] on button "Decrement hours" at bounding box center [495, 326] width 34 height 30
type input "10"
click at [1530, 763] on button "Next" at bounding box center [1508, 758] width 55 height 30
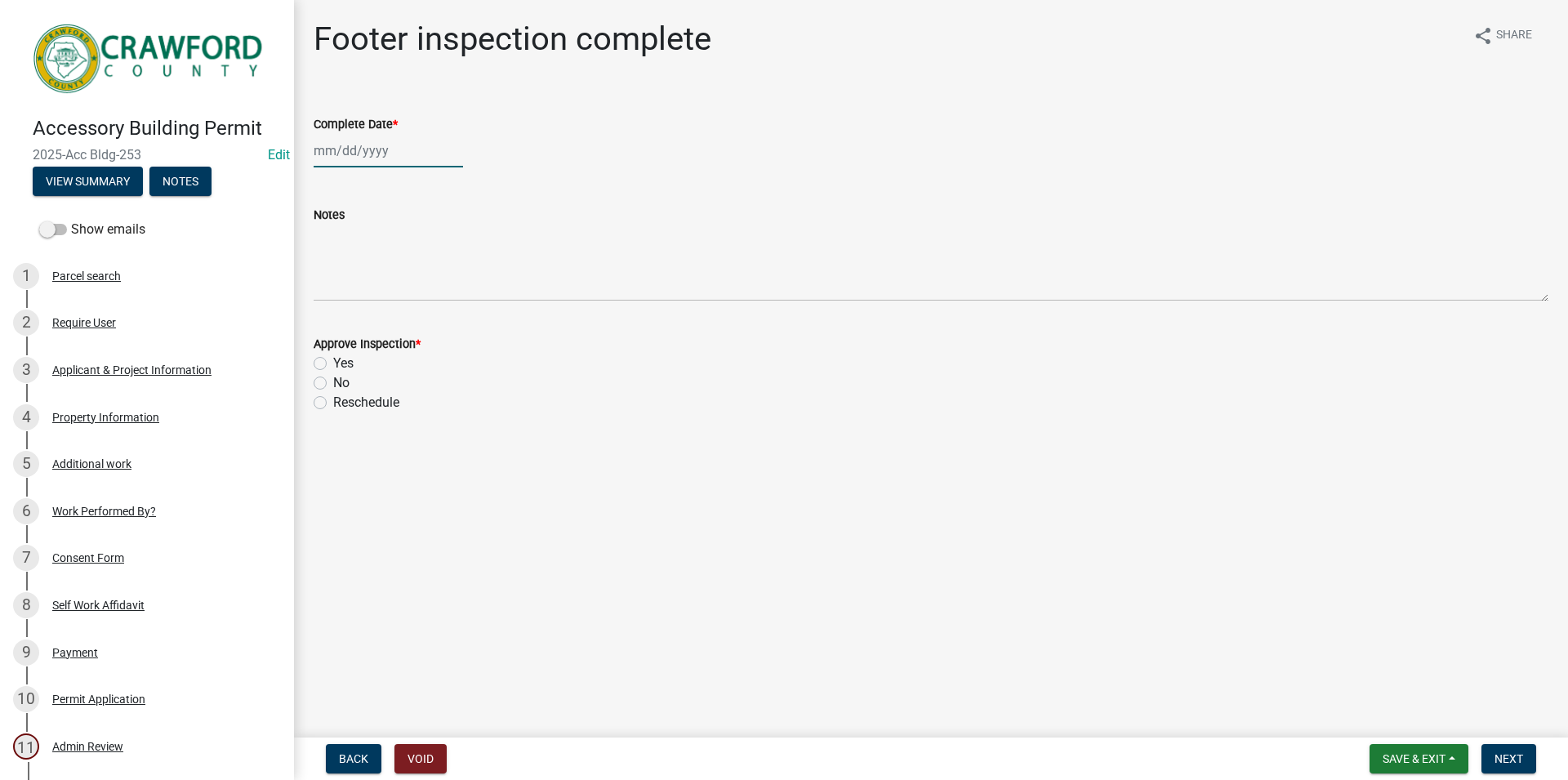
click at [370, 145] on input "Complete Date *" at bounding box center [388, 150] width 150 height 33
select select "8"
select select "2025"
click at [446, 287] on div "15" at bounding box center [434, 290] width 26 height 26
type input "[DATE]"
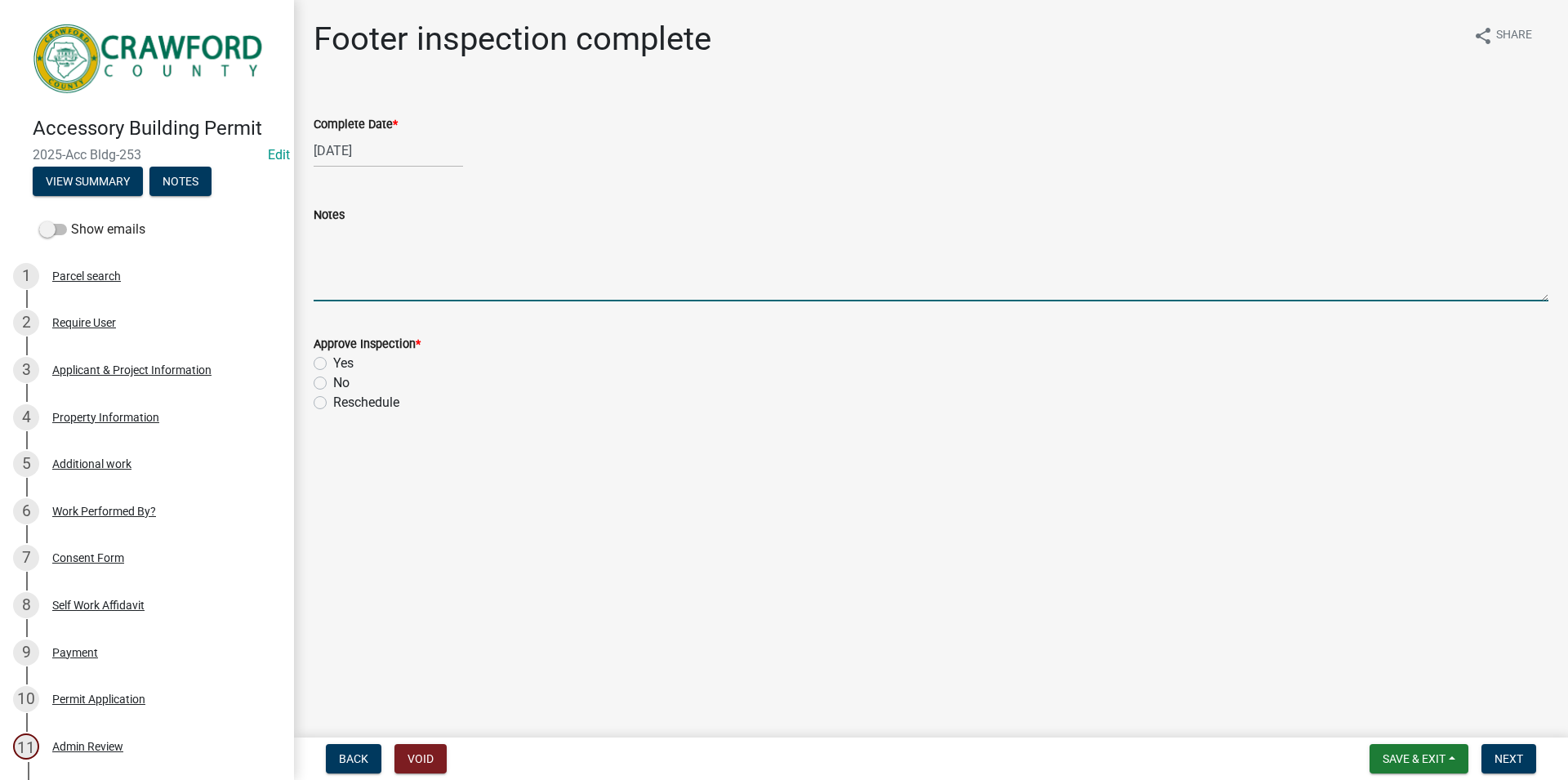
click at [387, 285] on textarea "Notes" at bounding box center [931, 263] width 1234 height 77
click at [347, 361] on label "Yes" at bounding box center [343, 364] width 21 height 20
click at [344, 361] on input "Yes" at bounding box center [338, 359] width 11 height 11
radio input "true"
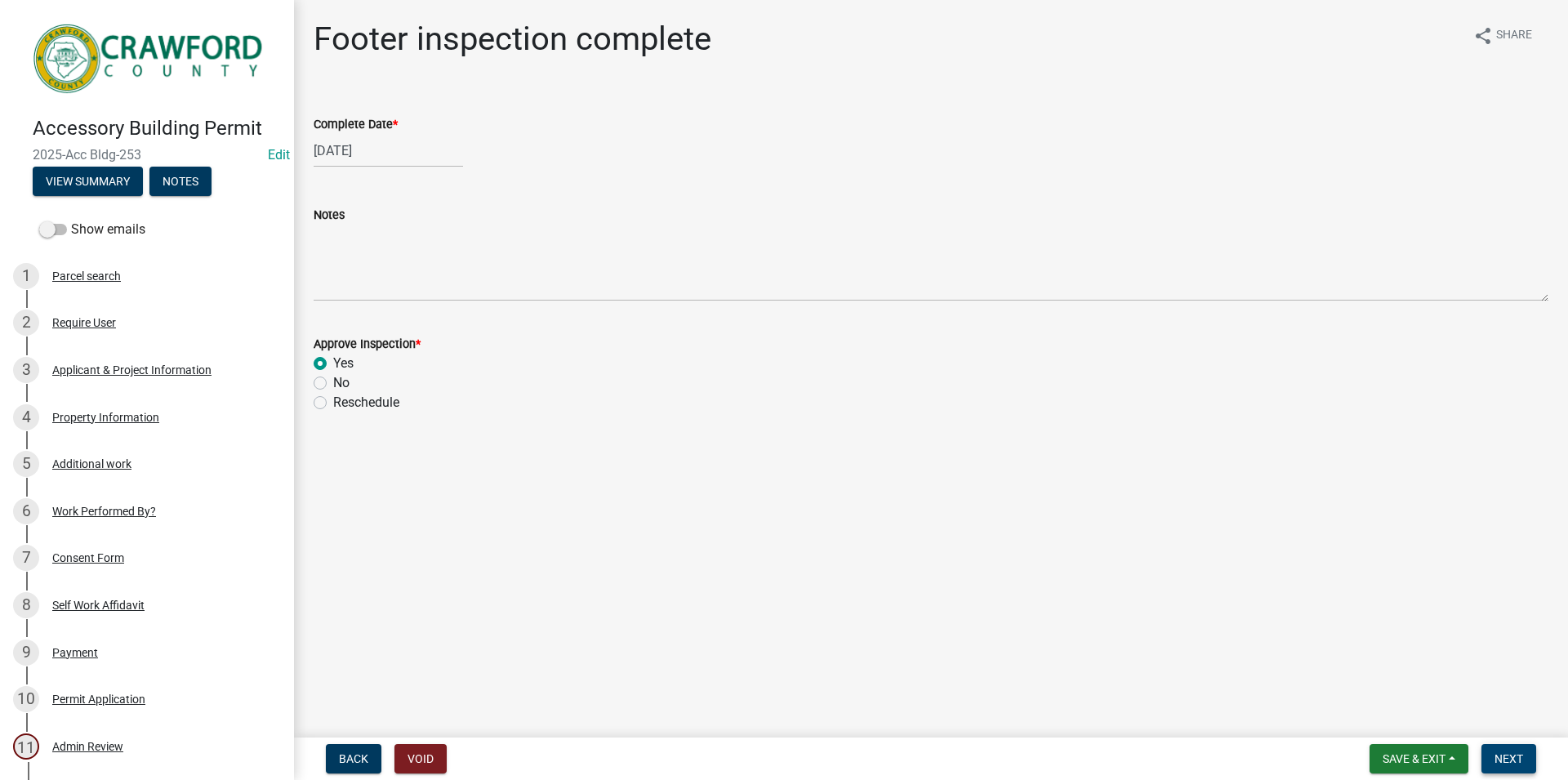
click at [1494, 755] on span "Next" at bounding box center [1509, 758] width 29 height 13
